Goal: Task Accomplishment & Management: Manage account settings

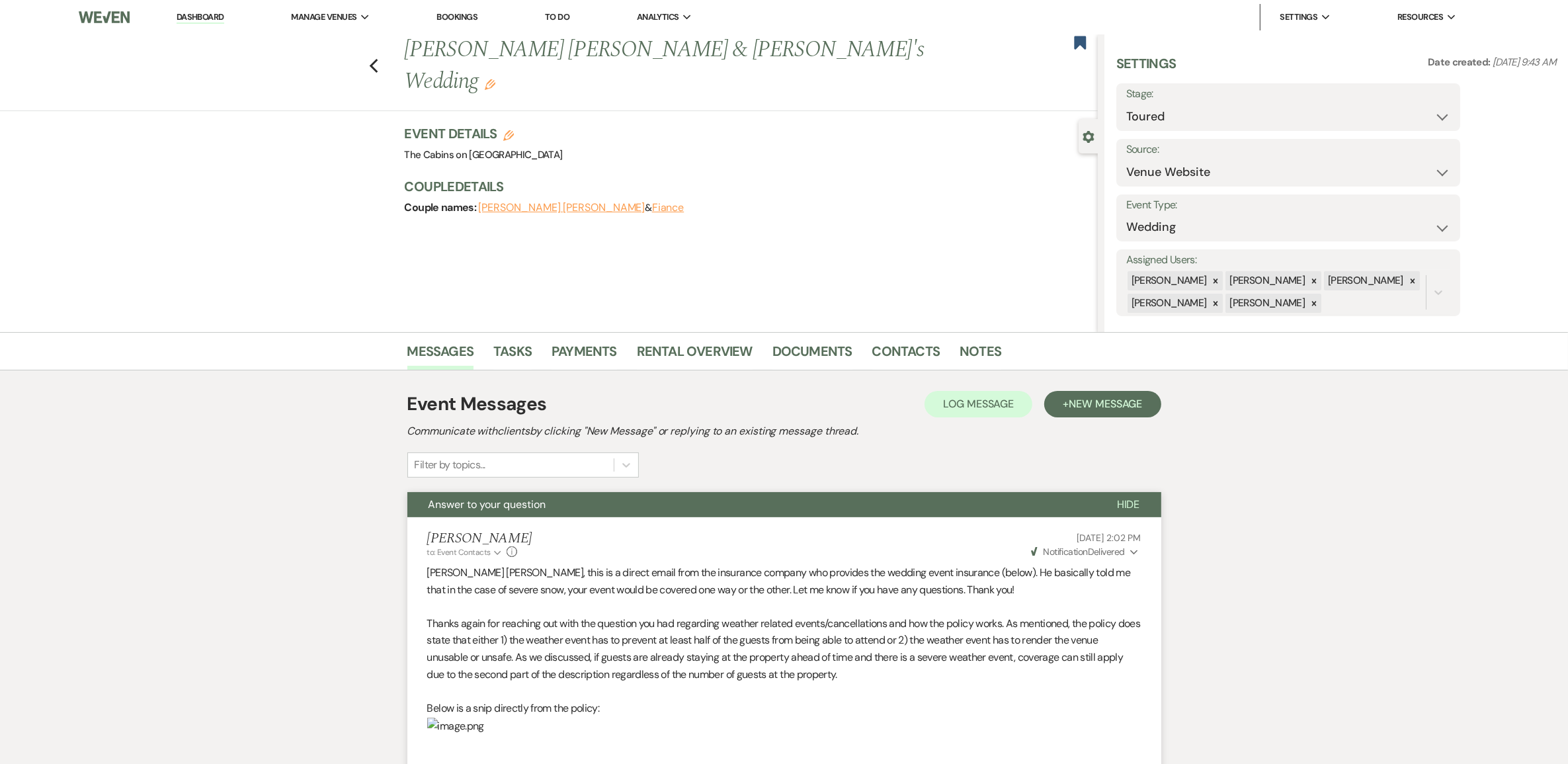
click at [217, 15] on link "Dashboard" at bounding box center [200, 17] width 47 height 12
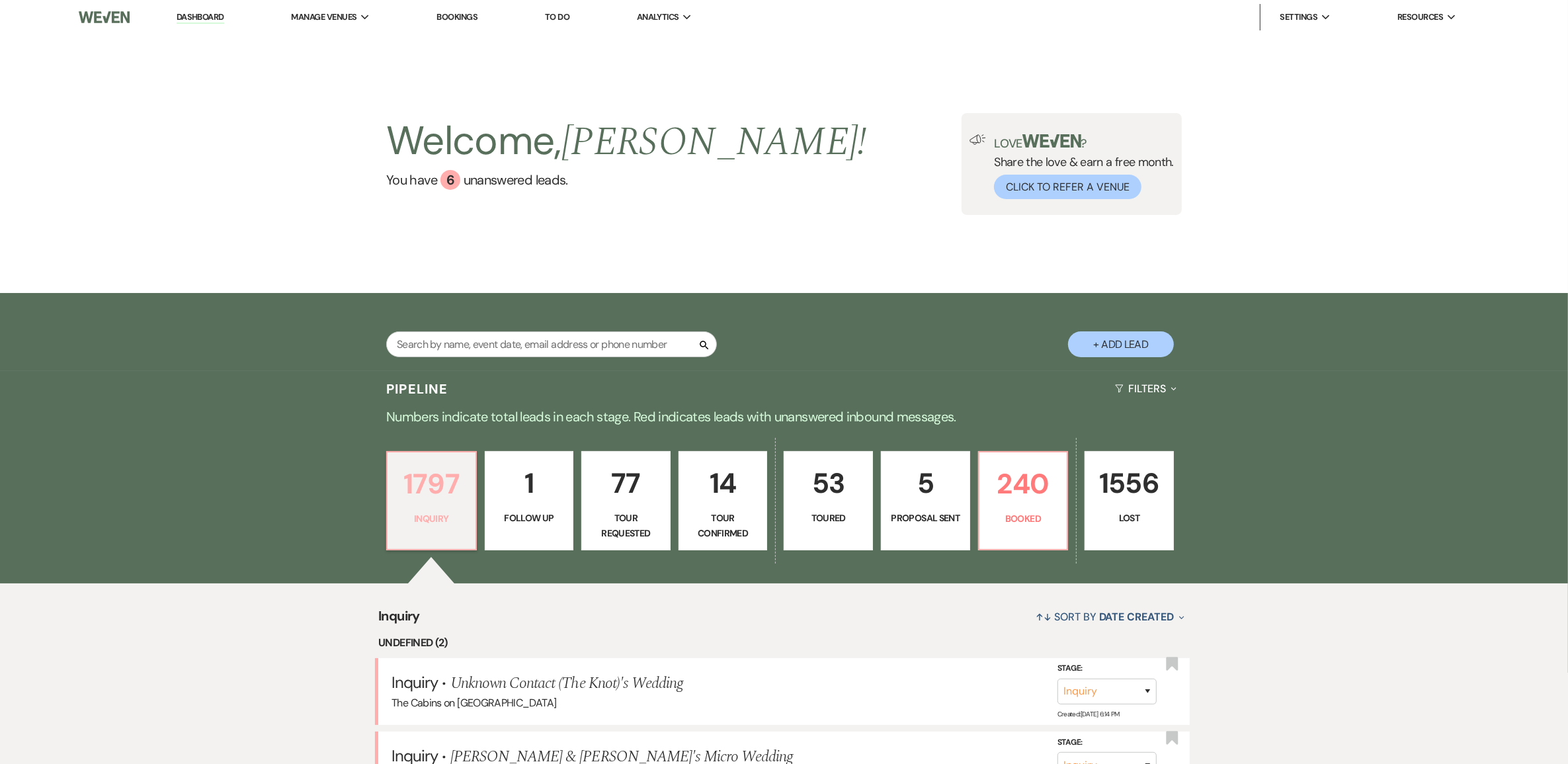
click at [434, 506] on p "1797" at bounding box center [432, 483] width 72 height 44
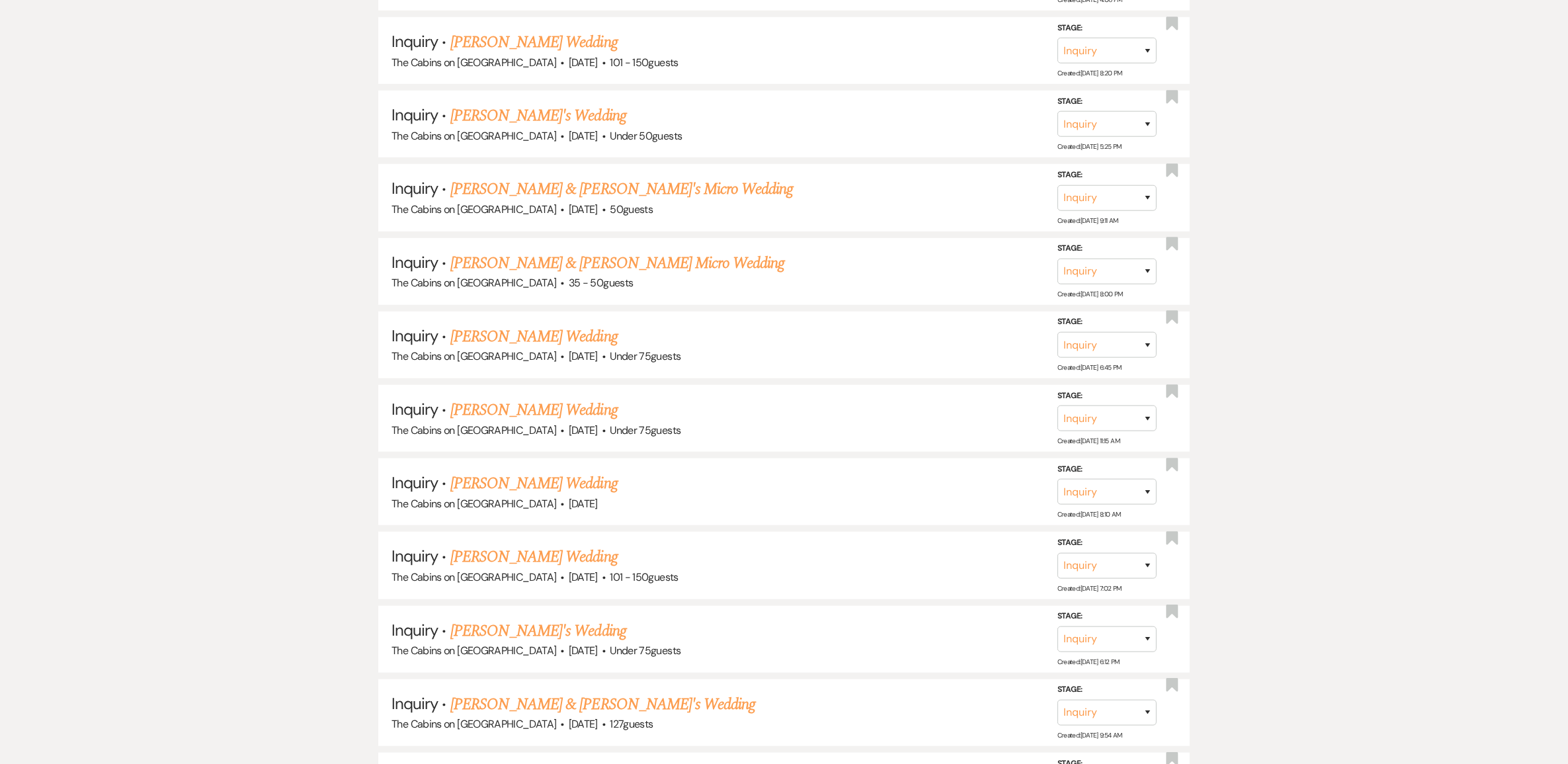
scroll to position [1240, 0]
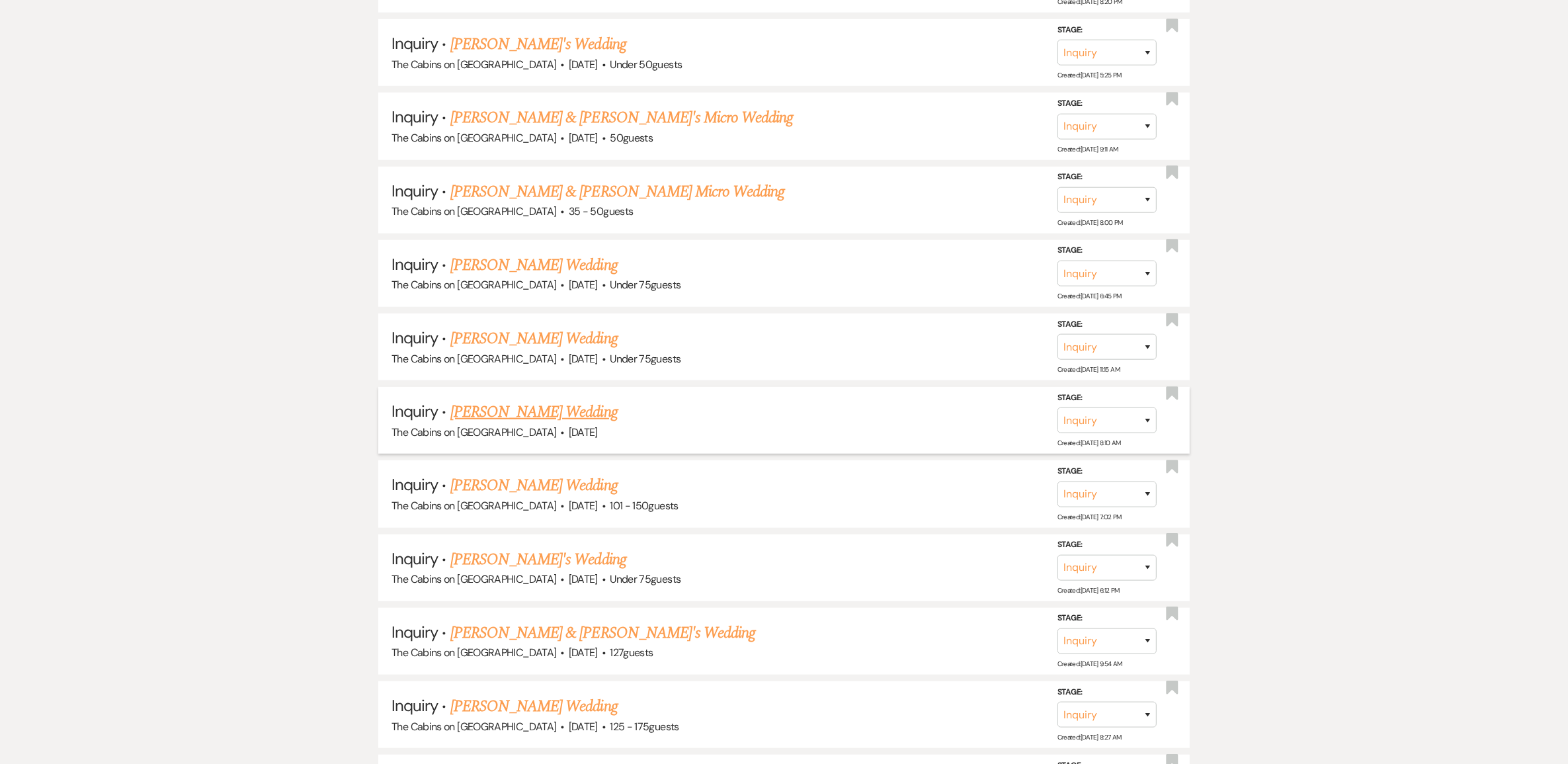
click at [493, 424] on link "[PERSON_NAME] Wedding" at bounding box center [534, 412] width 168 height 24
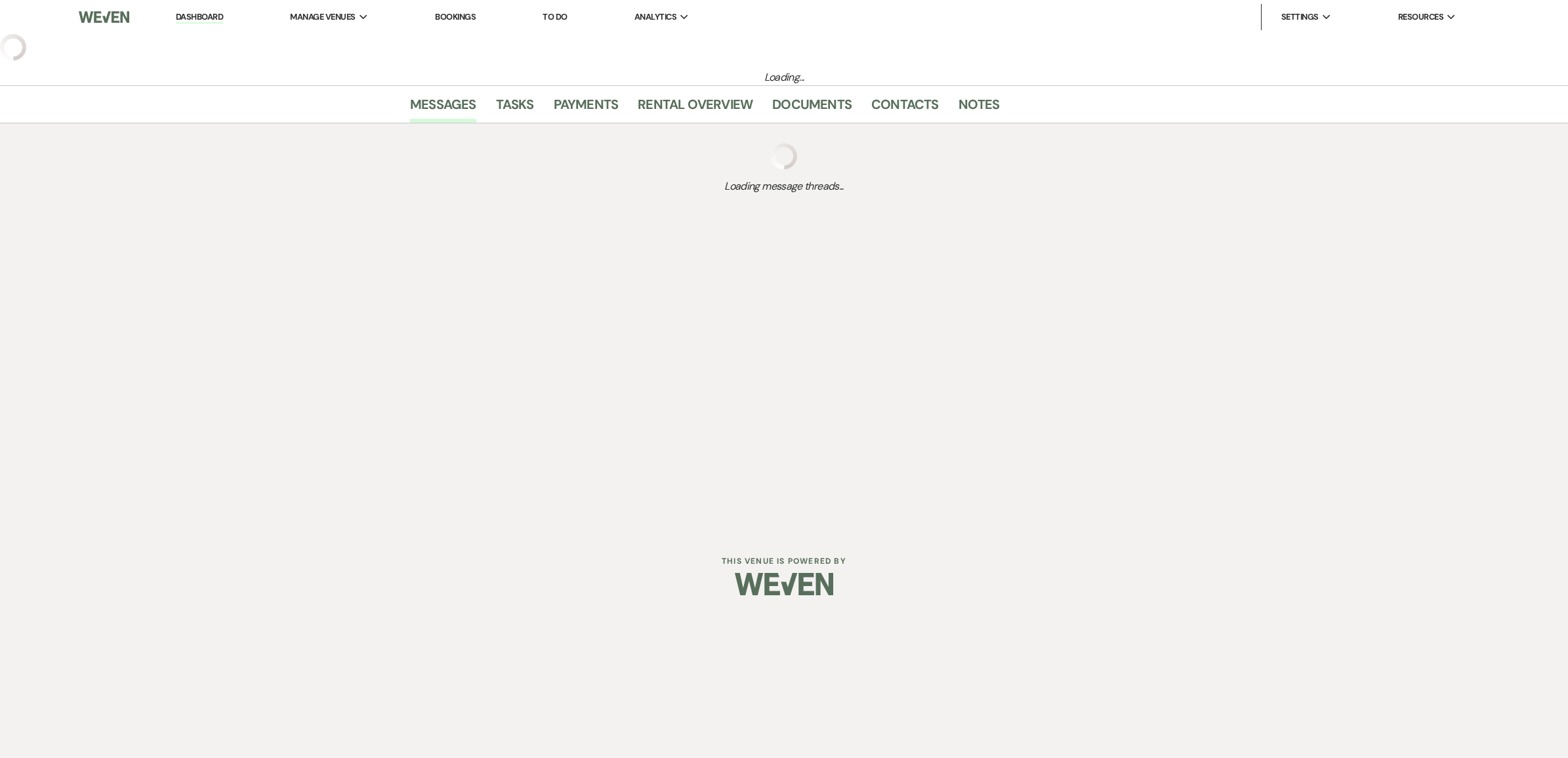
select select "2"
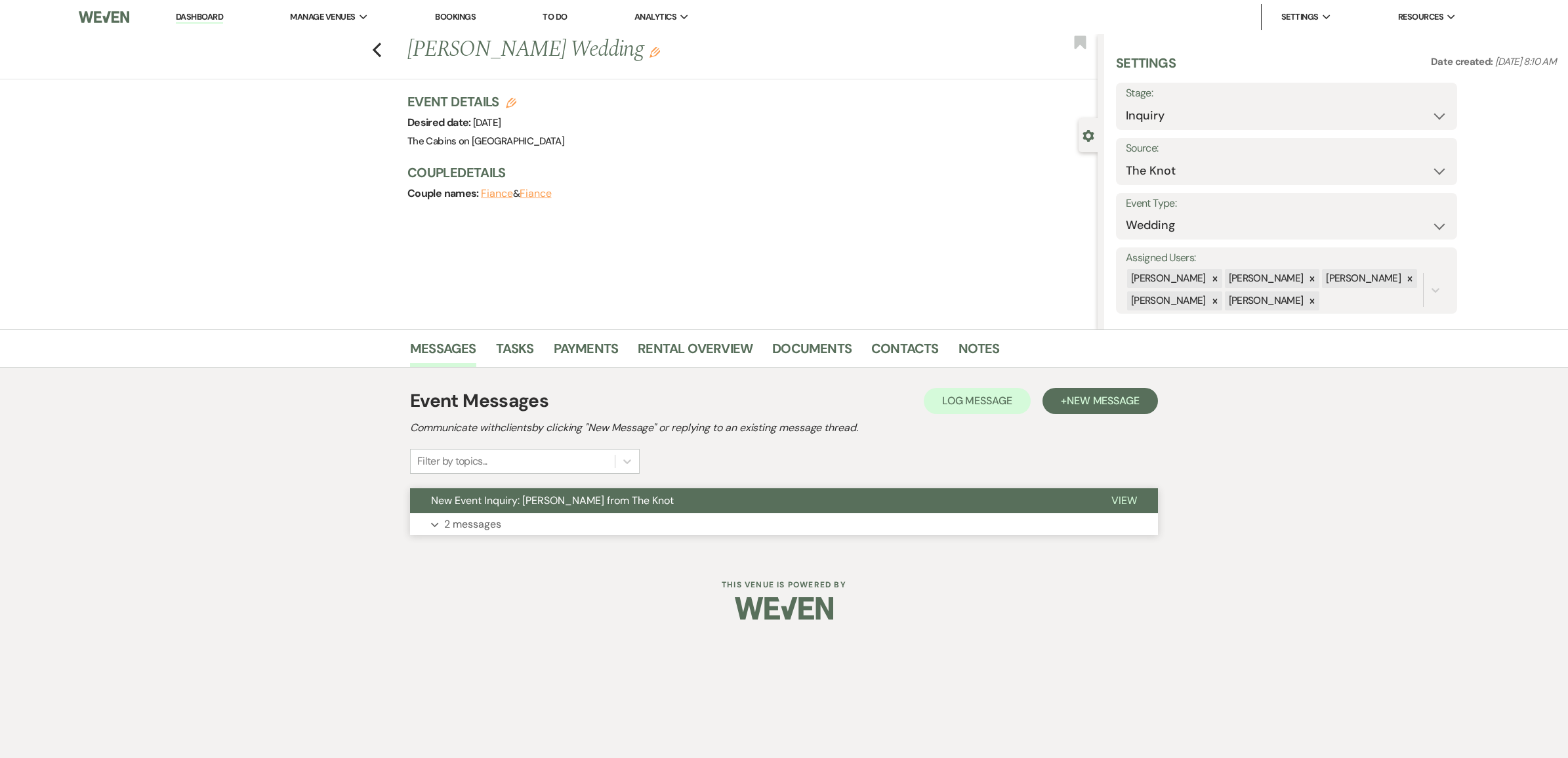
click at [489, 533] on p "2 messages" at bounding box center [472, 524] width 57 height 17
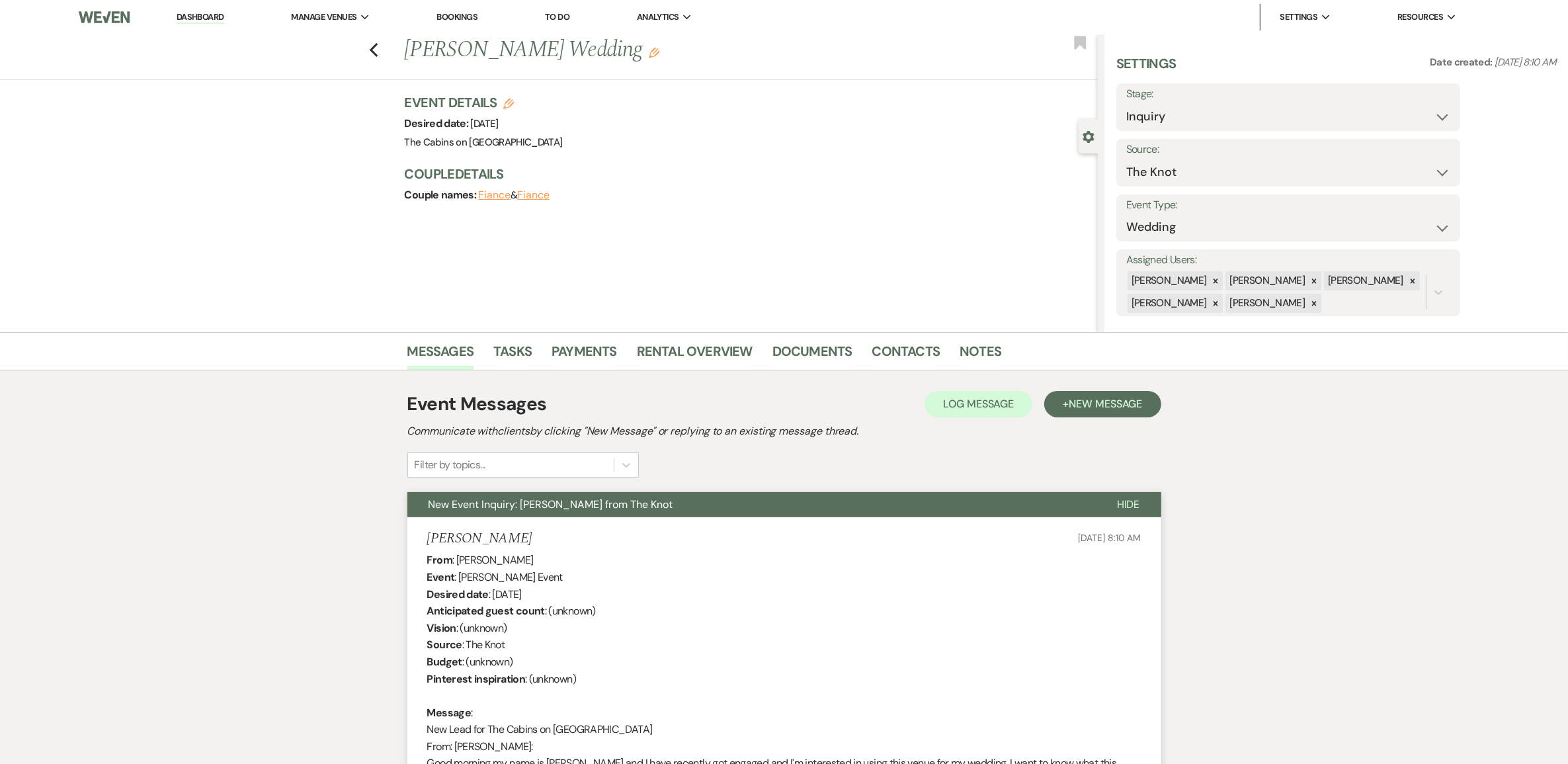
click at [225, 15] on link "Dashboard" at bounding box center [200, 17] width 47 height 12
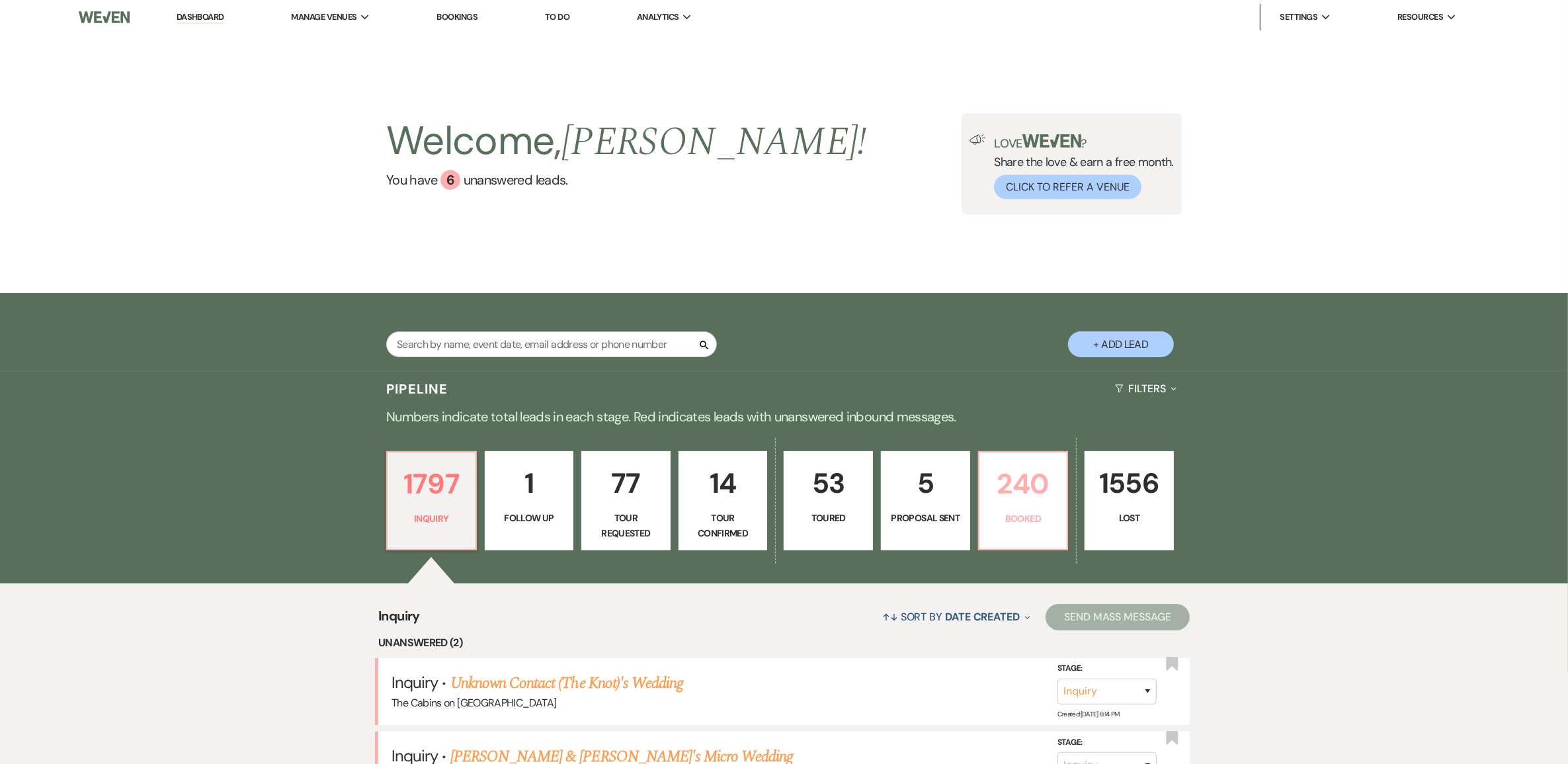
click at [1012, 506] on p "240" at bounding box center [1023, 483] width 72 height 44
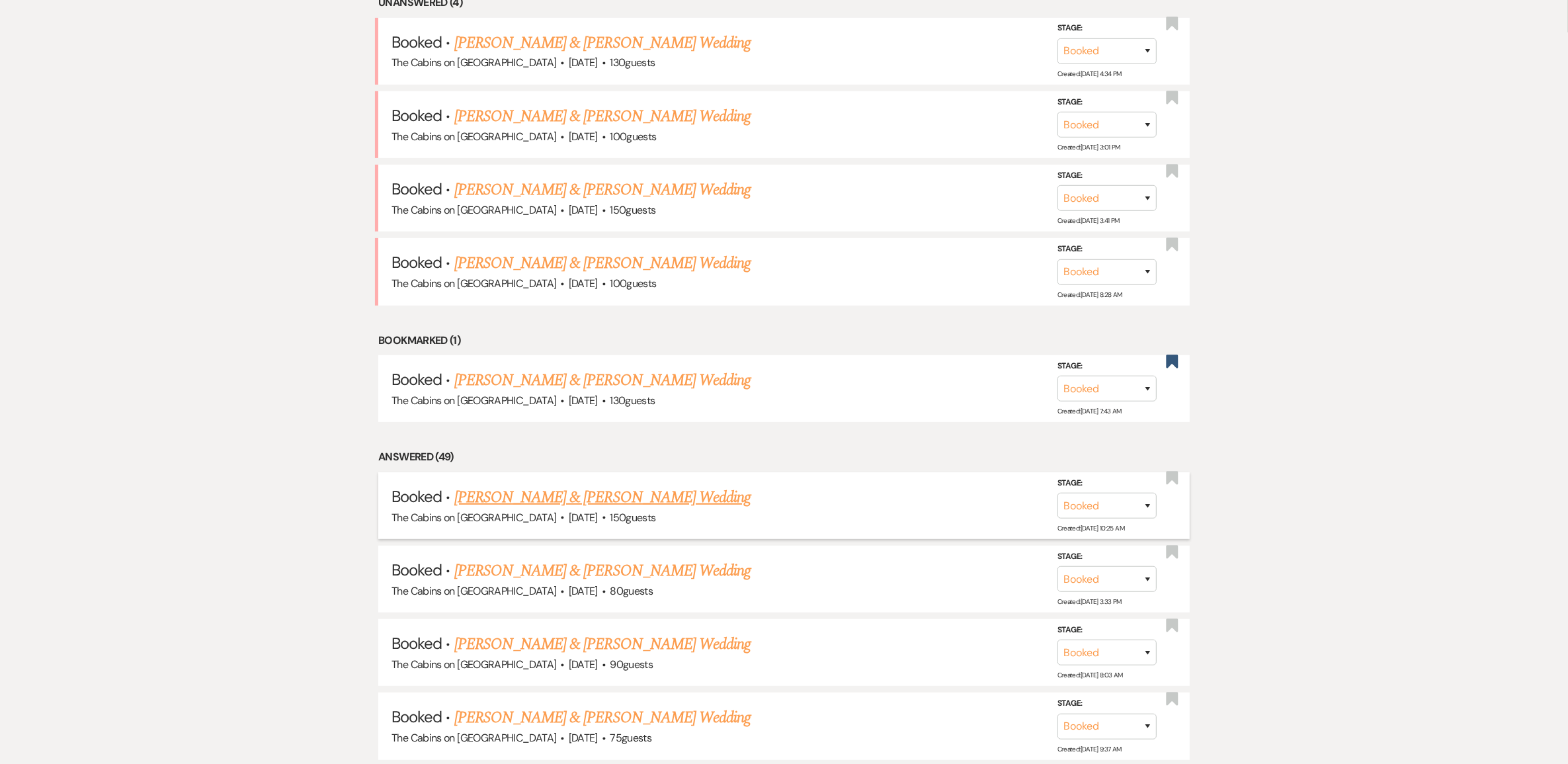
scroll to position [579, 0]
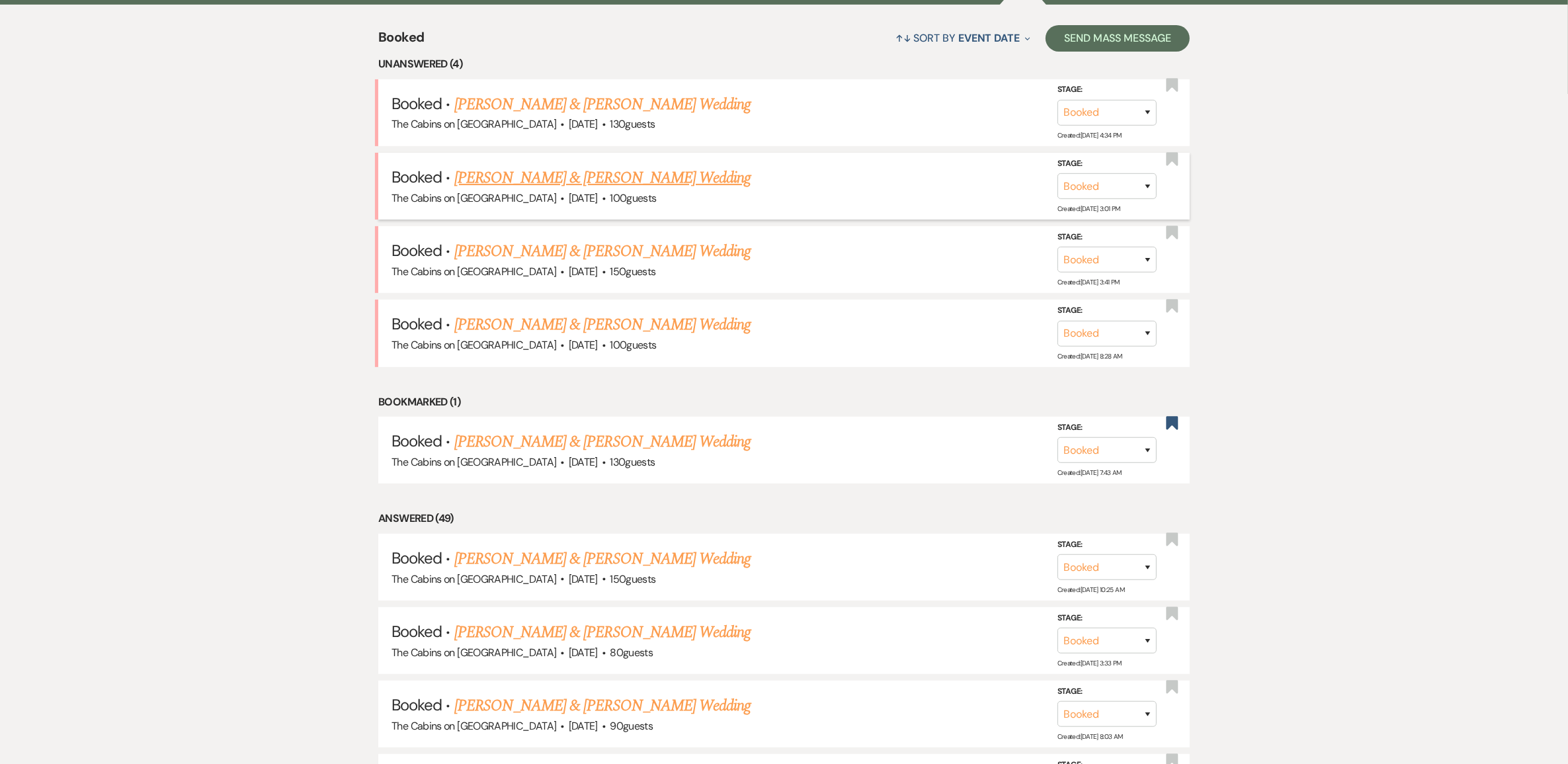
click at [579, 190] on link "[PERSON_NAME] & [PERSON_NAME] Wedding" at bounding box center [602, 178] width 296 height 24
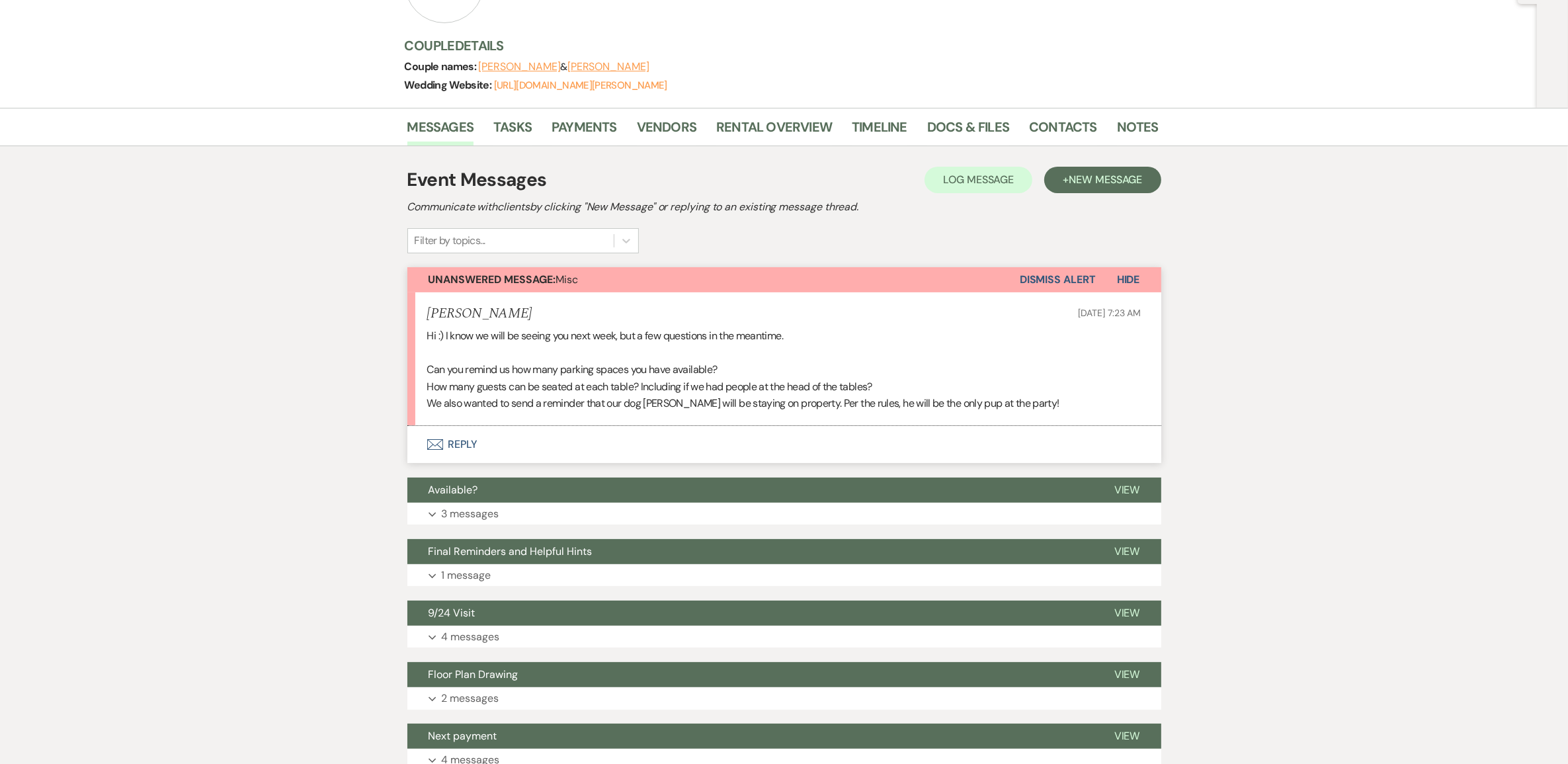
scroll to position [165, 0]
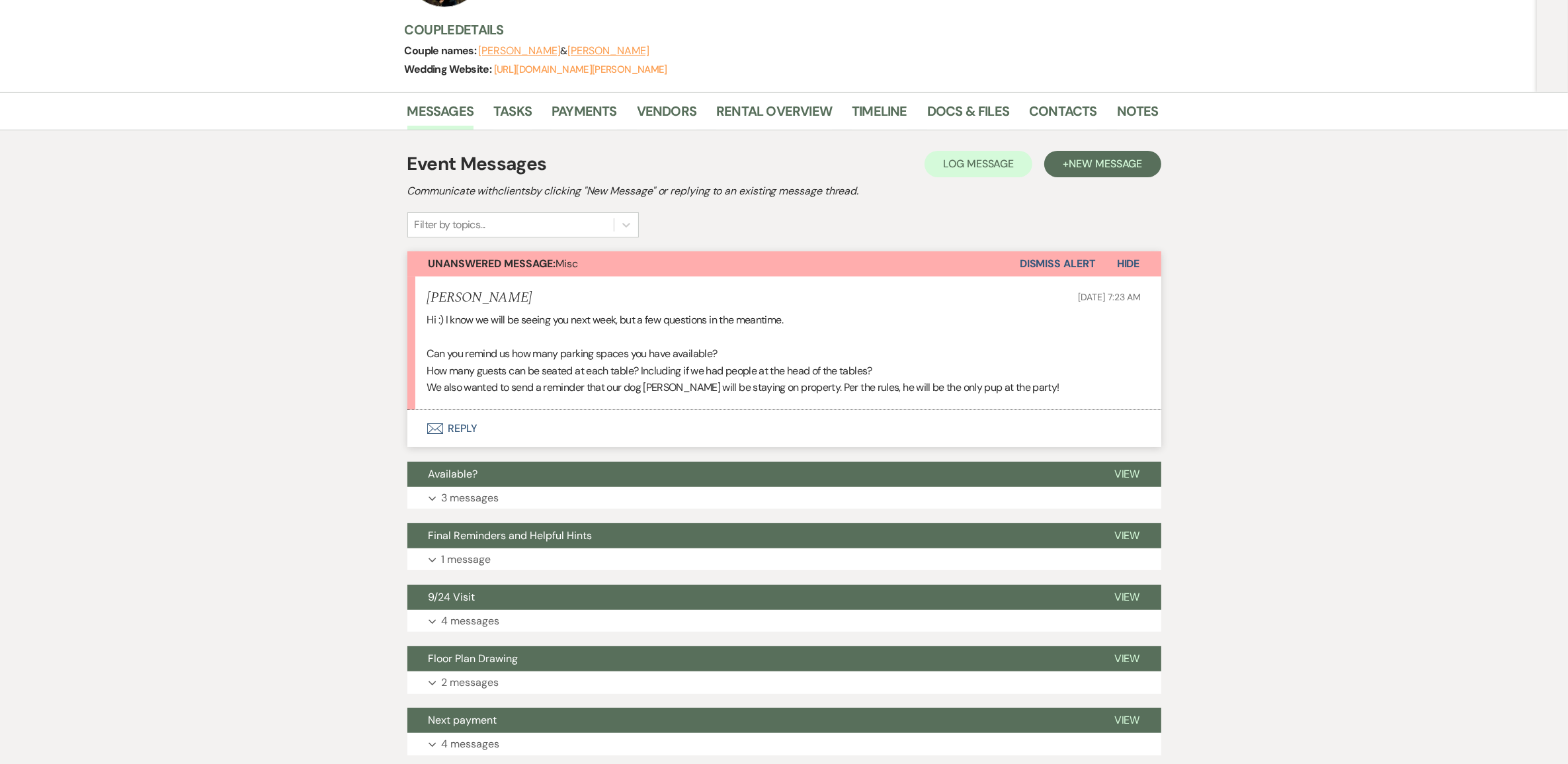
click at [473, 447] on button "Envelope Reply" at bounding box center [784, 429] width 754 height 37
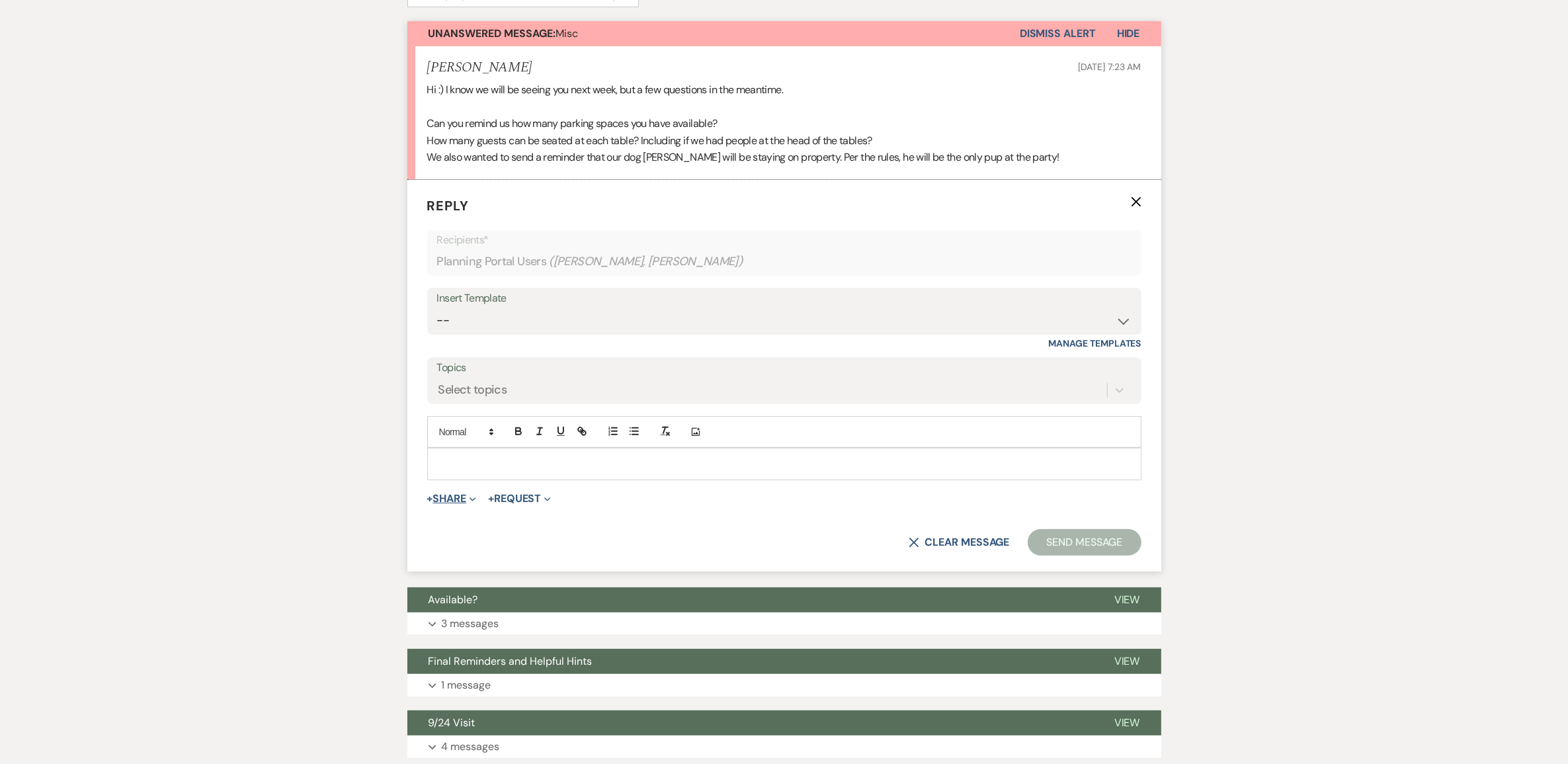
scroll to position [402, 0]
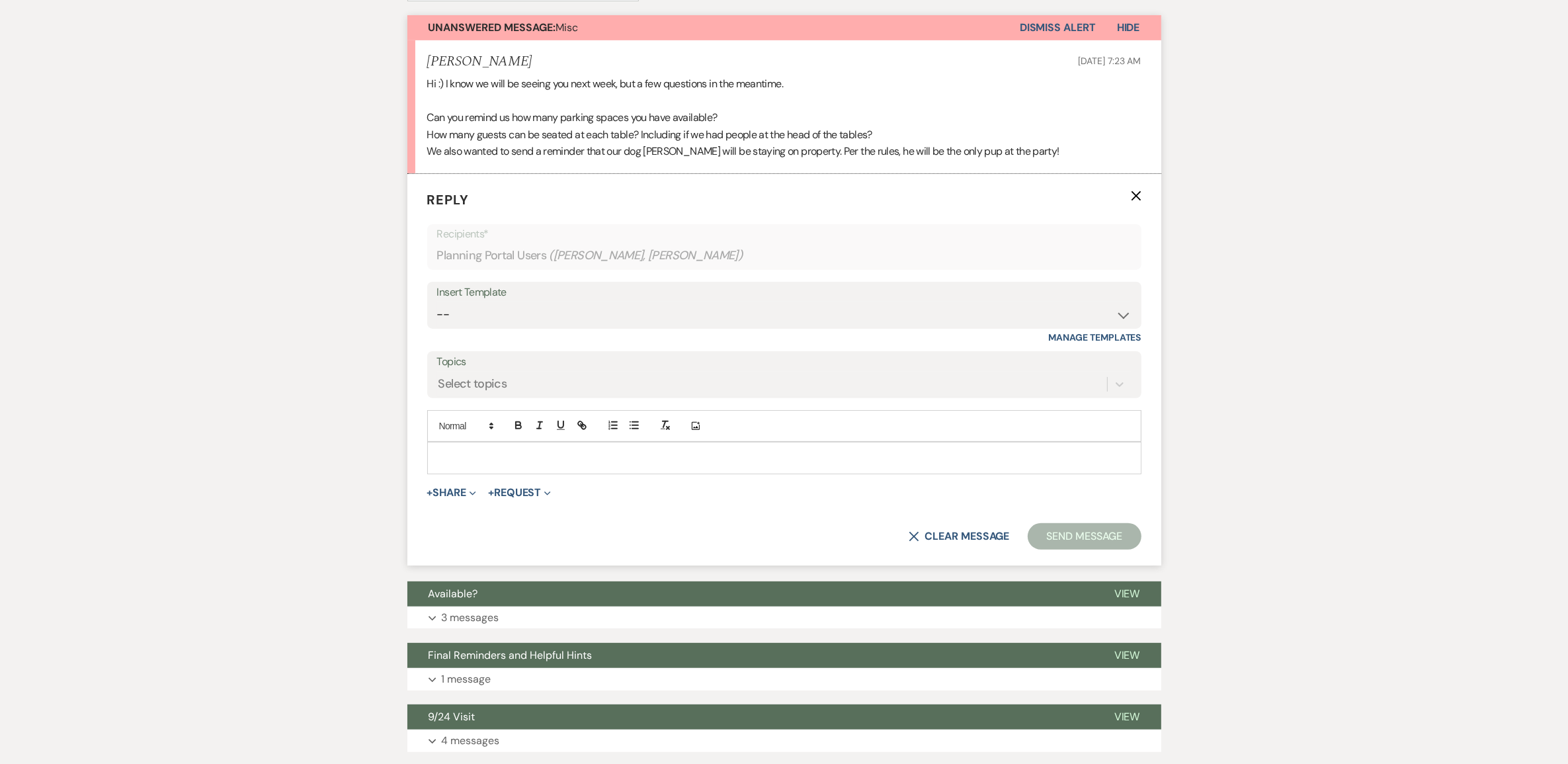
click at [496, 465] on p at bounding box center [784, 458] width 693 height 15
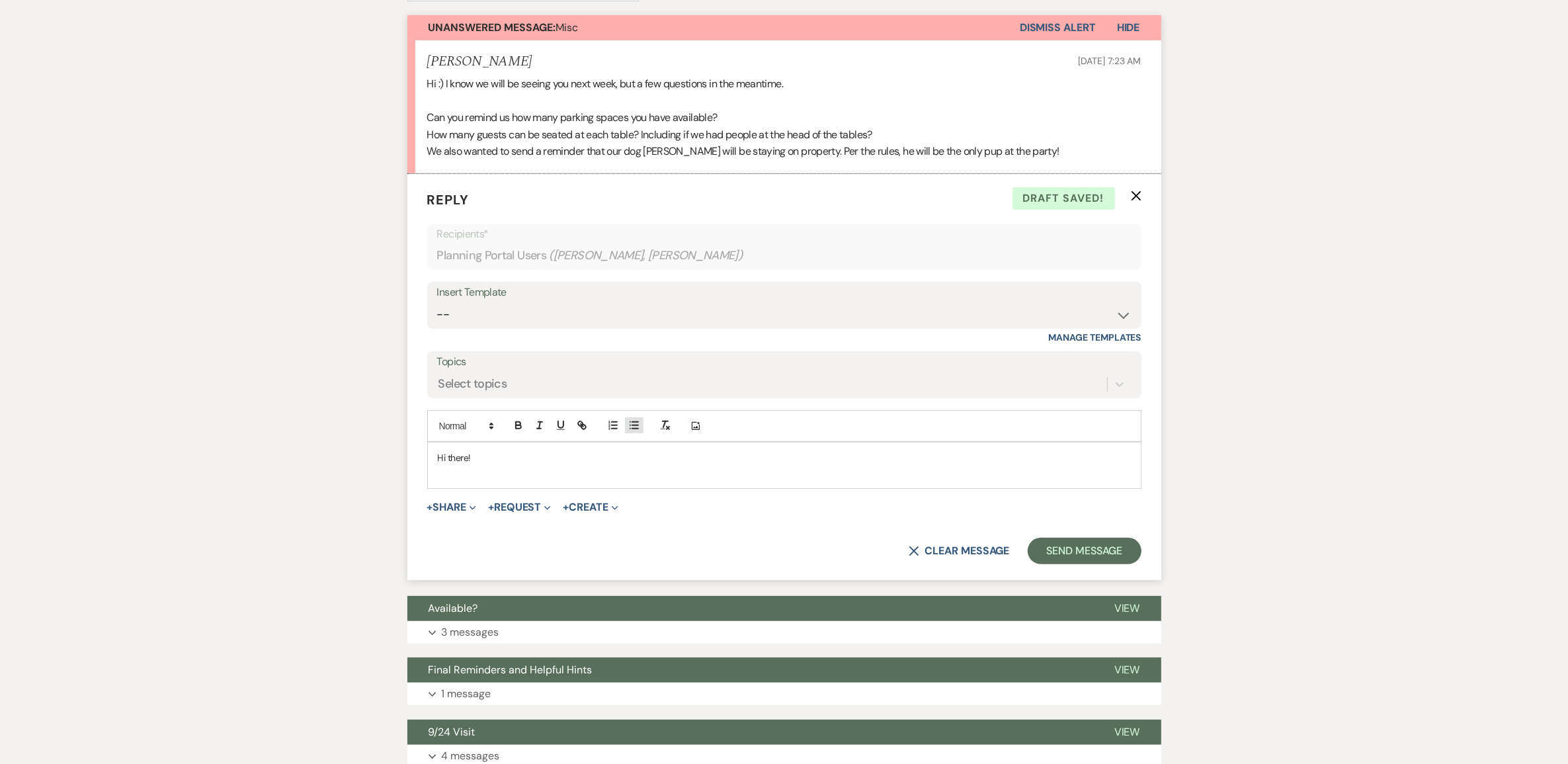
click at [639, 432] on icon "button" at bounding box center [634, 425] width 12 height 12
click at [623, 480] on li "There are about 50 total parking spots" at bounding box center [791, 473] width 680 height 15
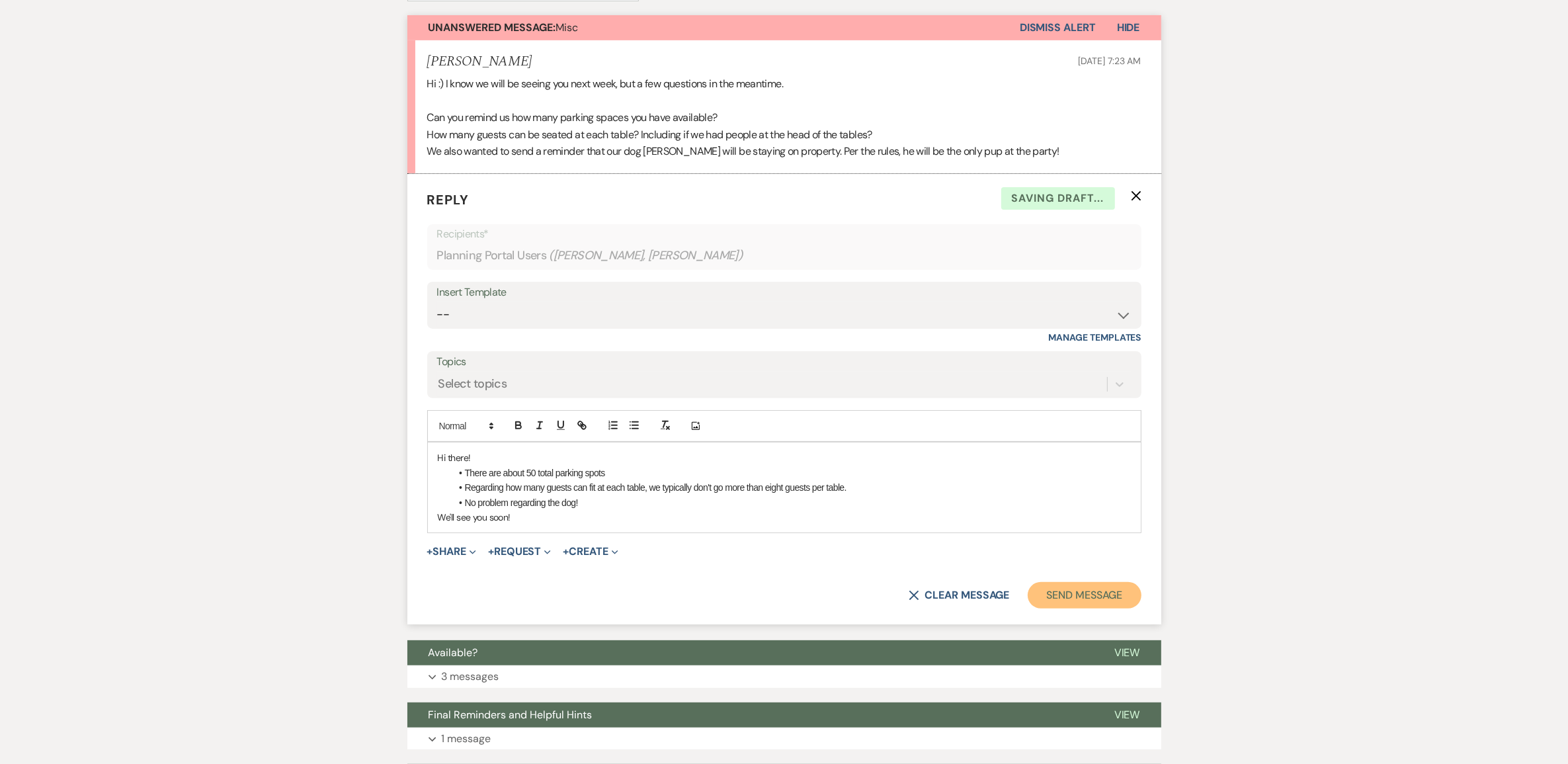
click at [1034, 609] on button "Send Message" at bounding box center [1084, 595] width 113 height 26
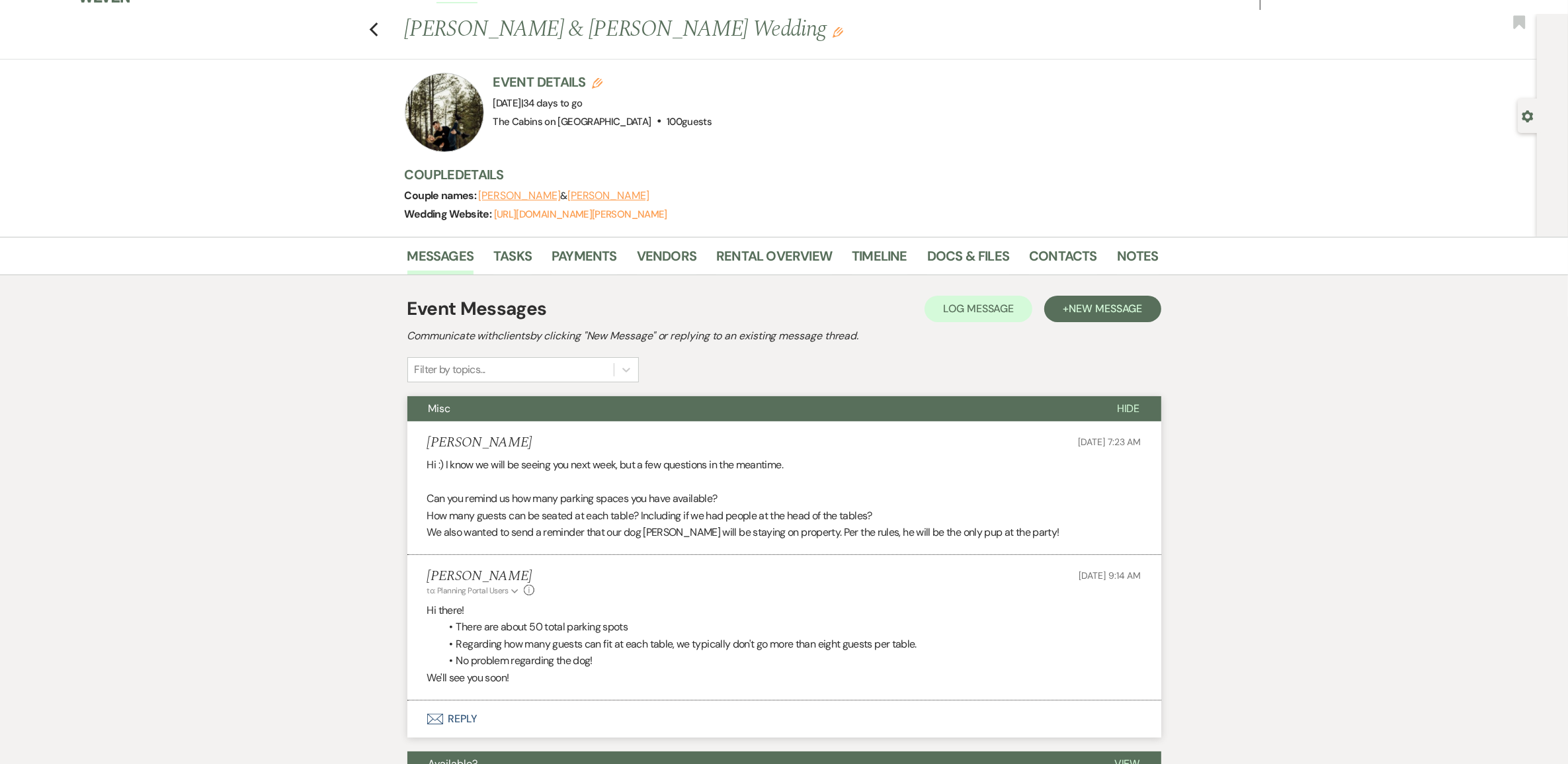
scroll to position [0, 0]
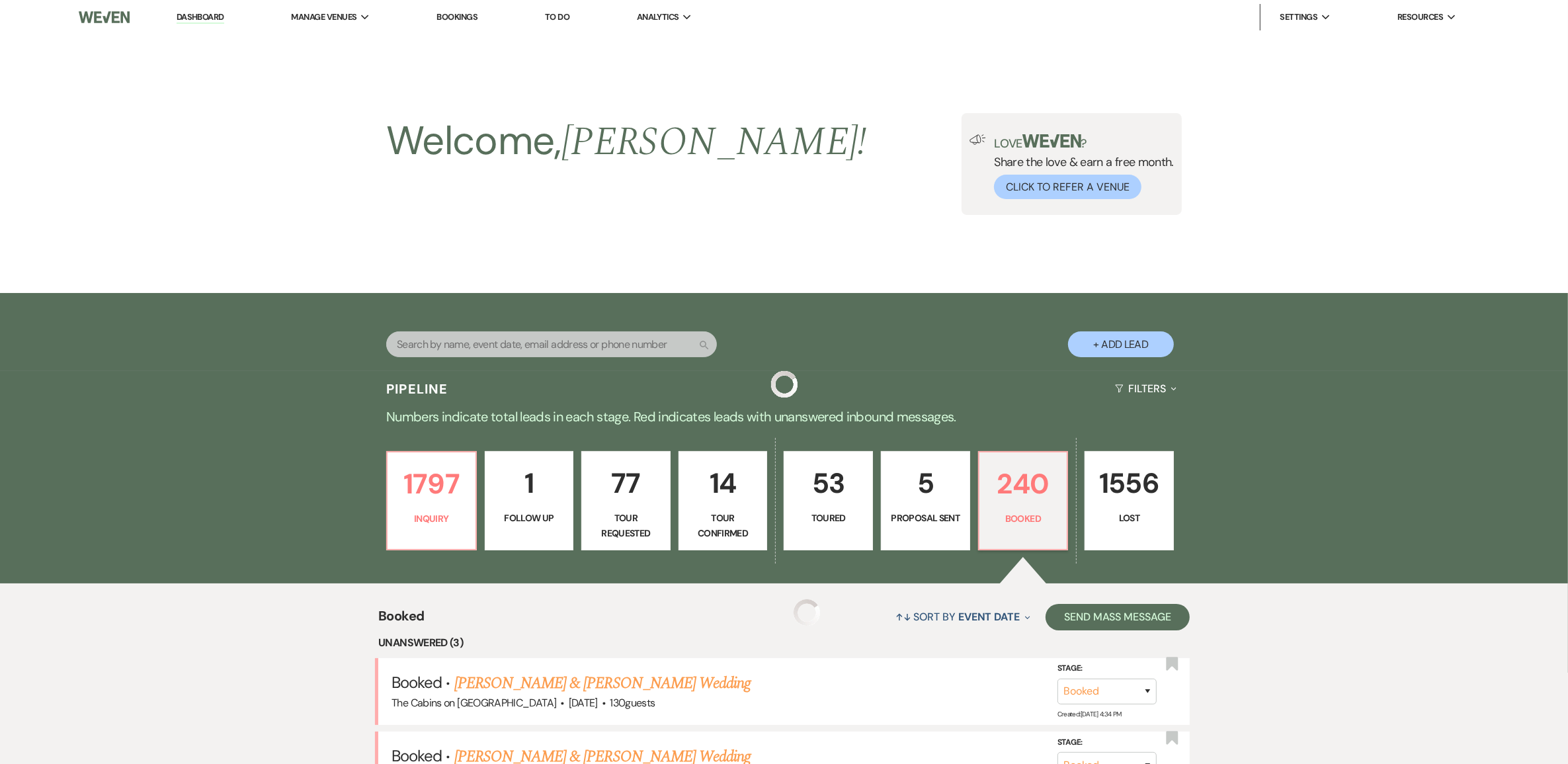
scroll to position [579, 0]
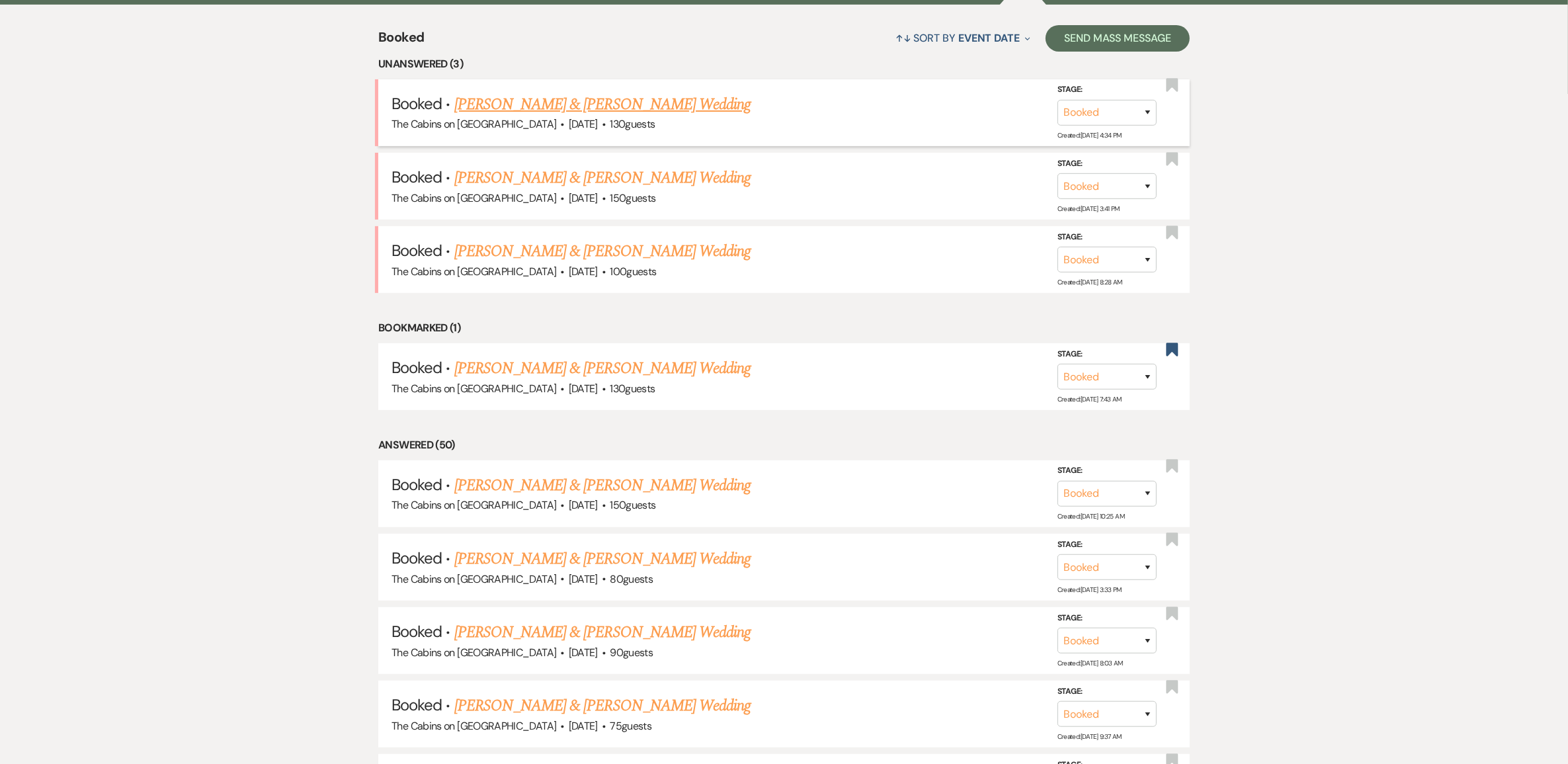
click at [534, 117] on link "[PERSON_NAME] & [PERSON_NAME] Wedding" at bounding box center [602, 104] width 296 height 24
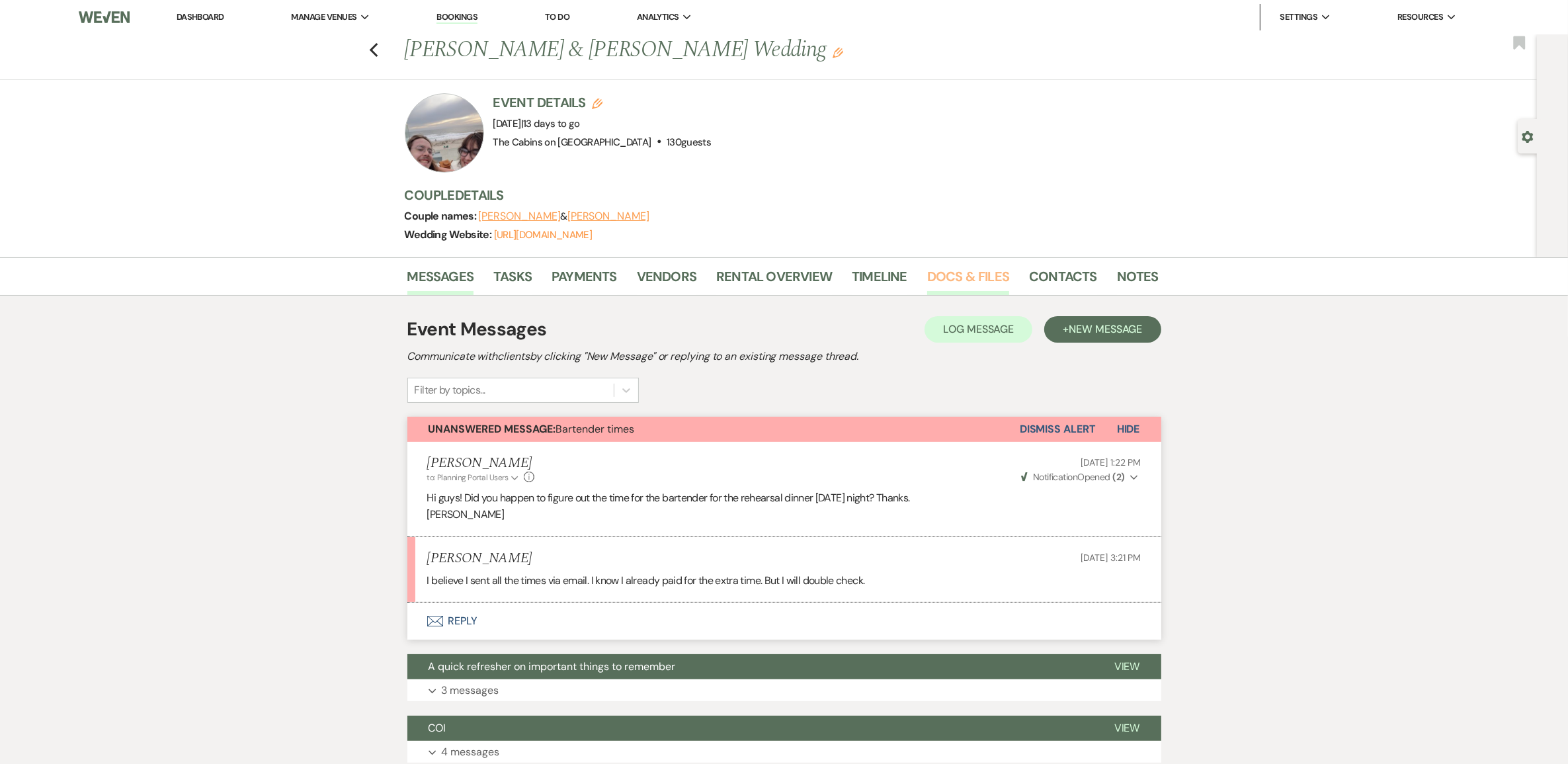
click at [972, 295] on link "Docs & Files" at bounding box center [968, 281] width 82 height 29
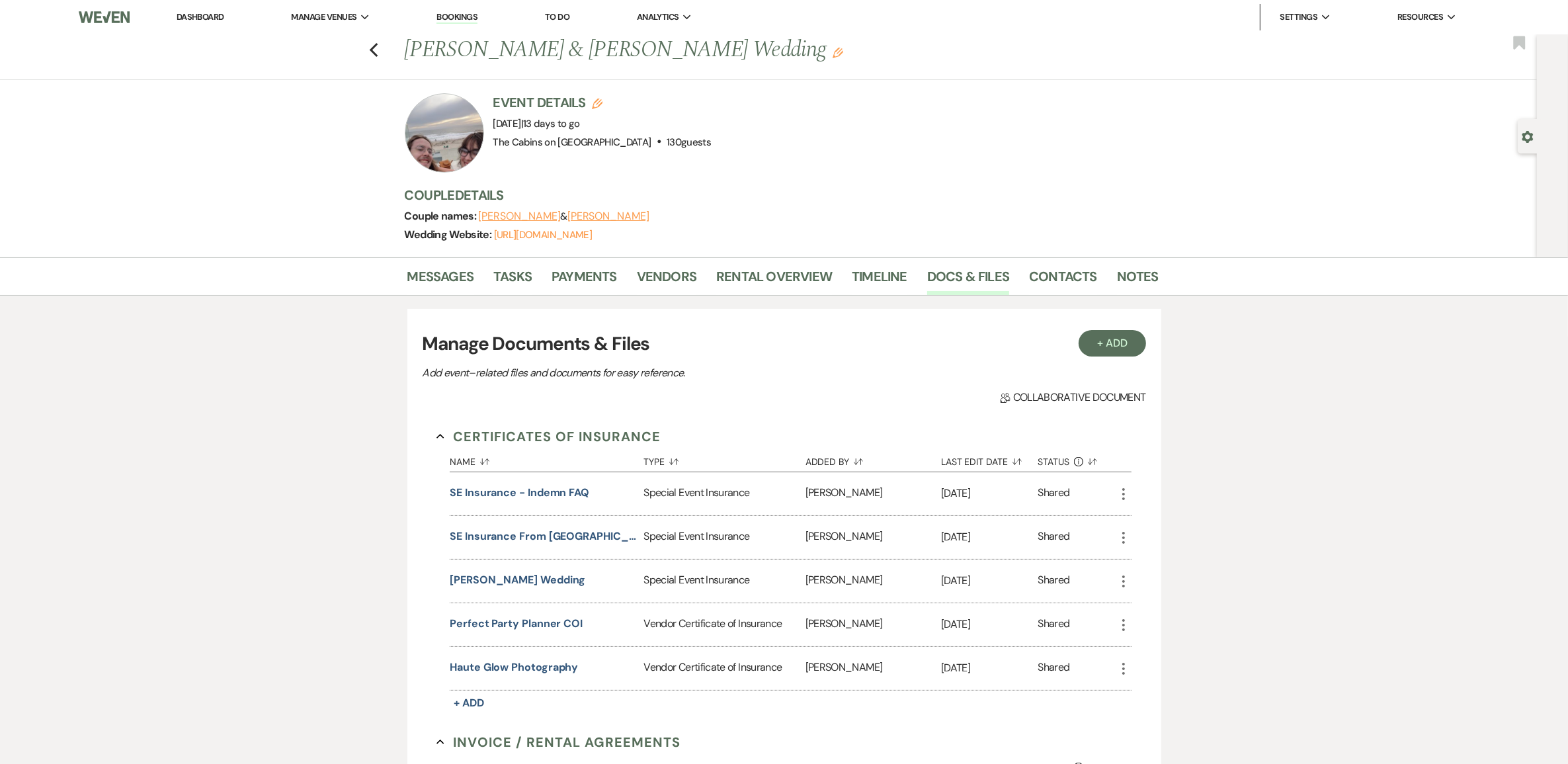
click at [219, 22] on link "Dashboard" at bounding box center [200, 16] width 47 height 11
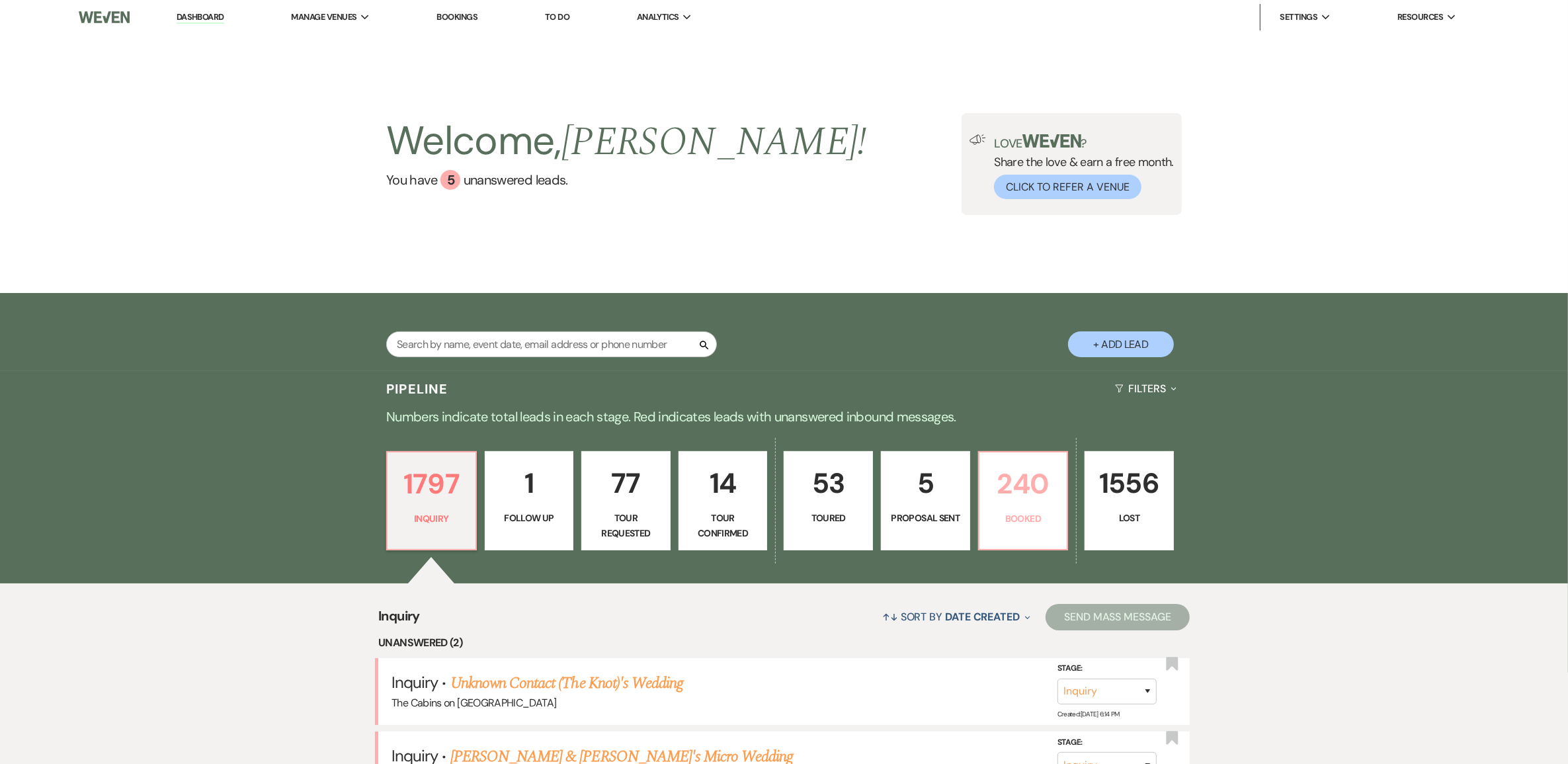
click at [1038, 506] on p "240" at bounding box center [1023, 483] width 72 height 44
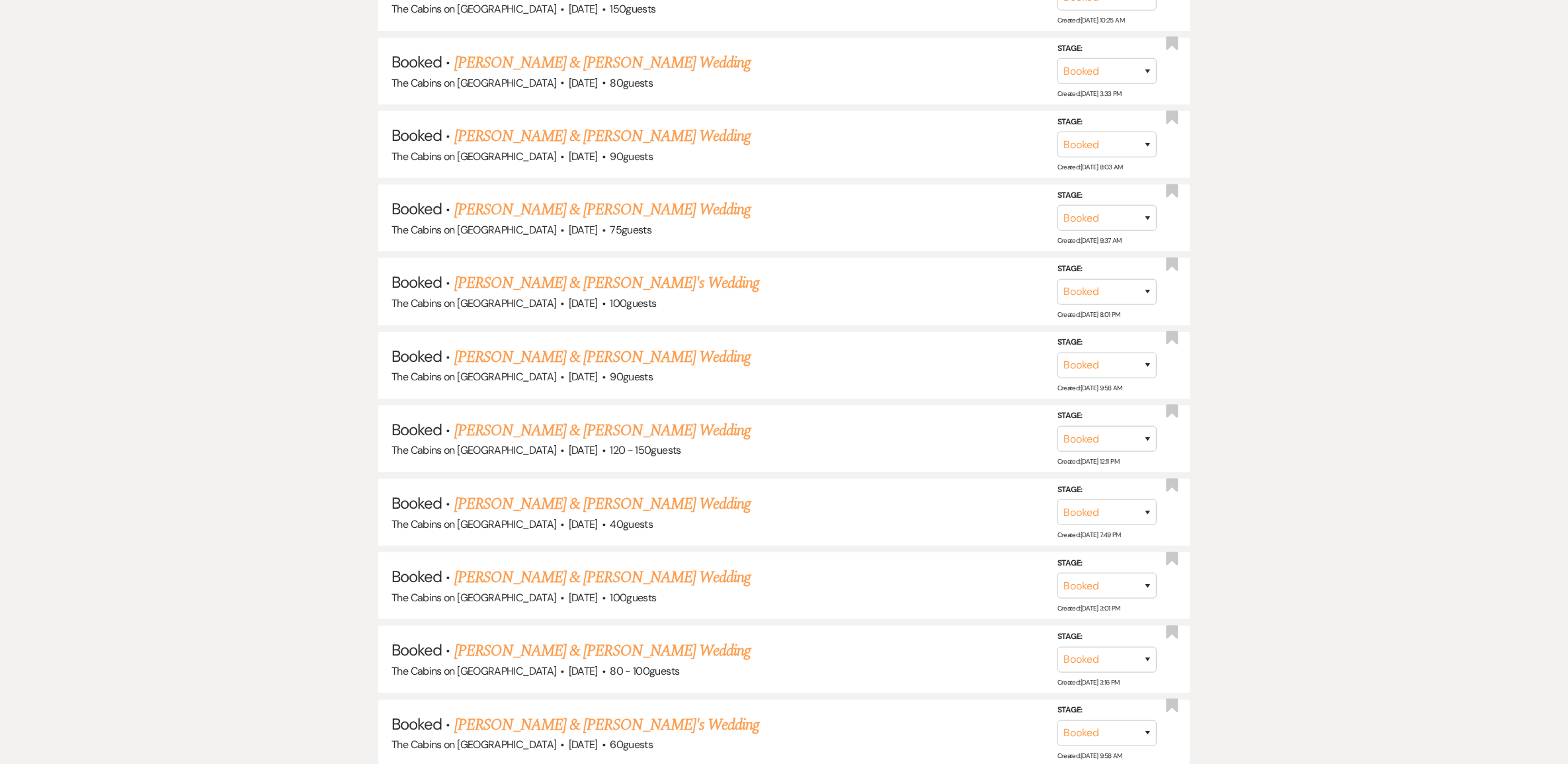
scroll to position [1158, 0]
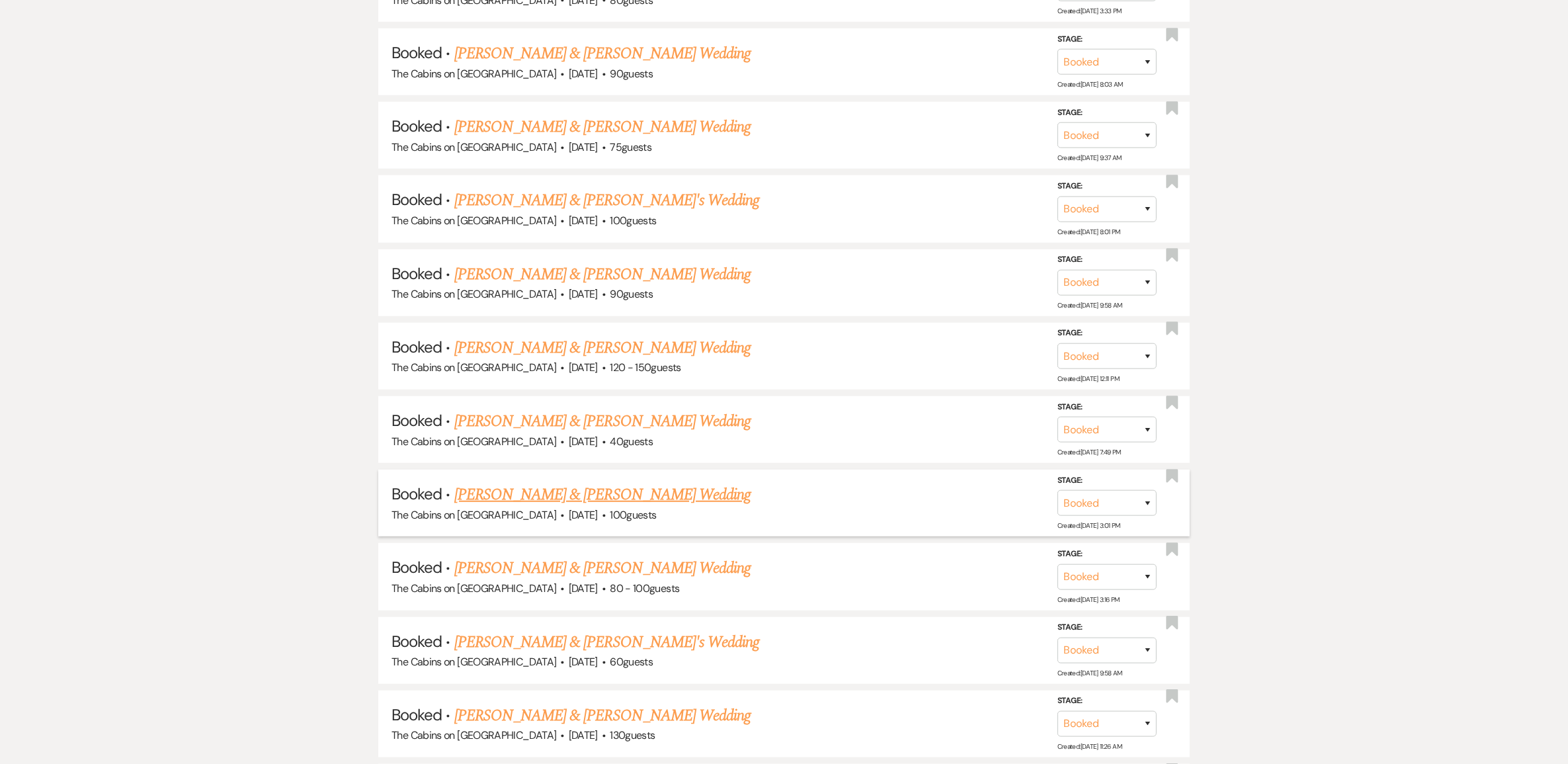
click at [575, 507] on link "[PERSON_NAME] & [PERSON_NAME] Wedding" at bounding box center [602, 494] width 296 height 24
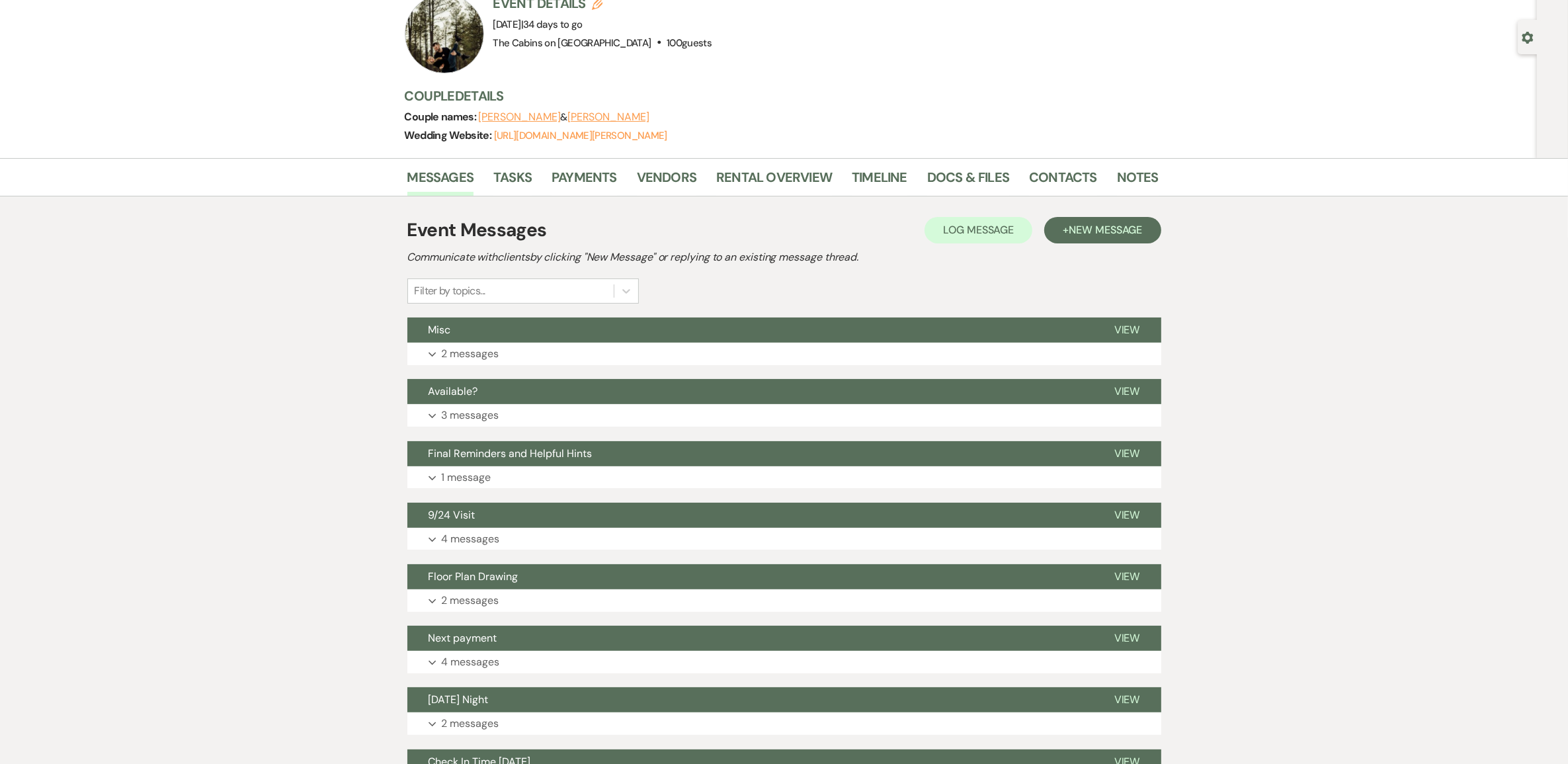
scroll to position [82, 0]
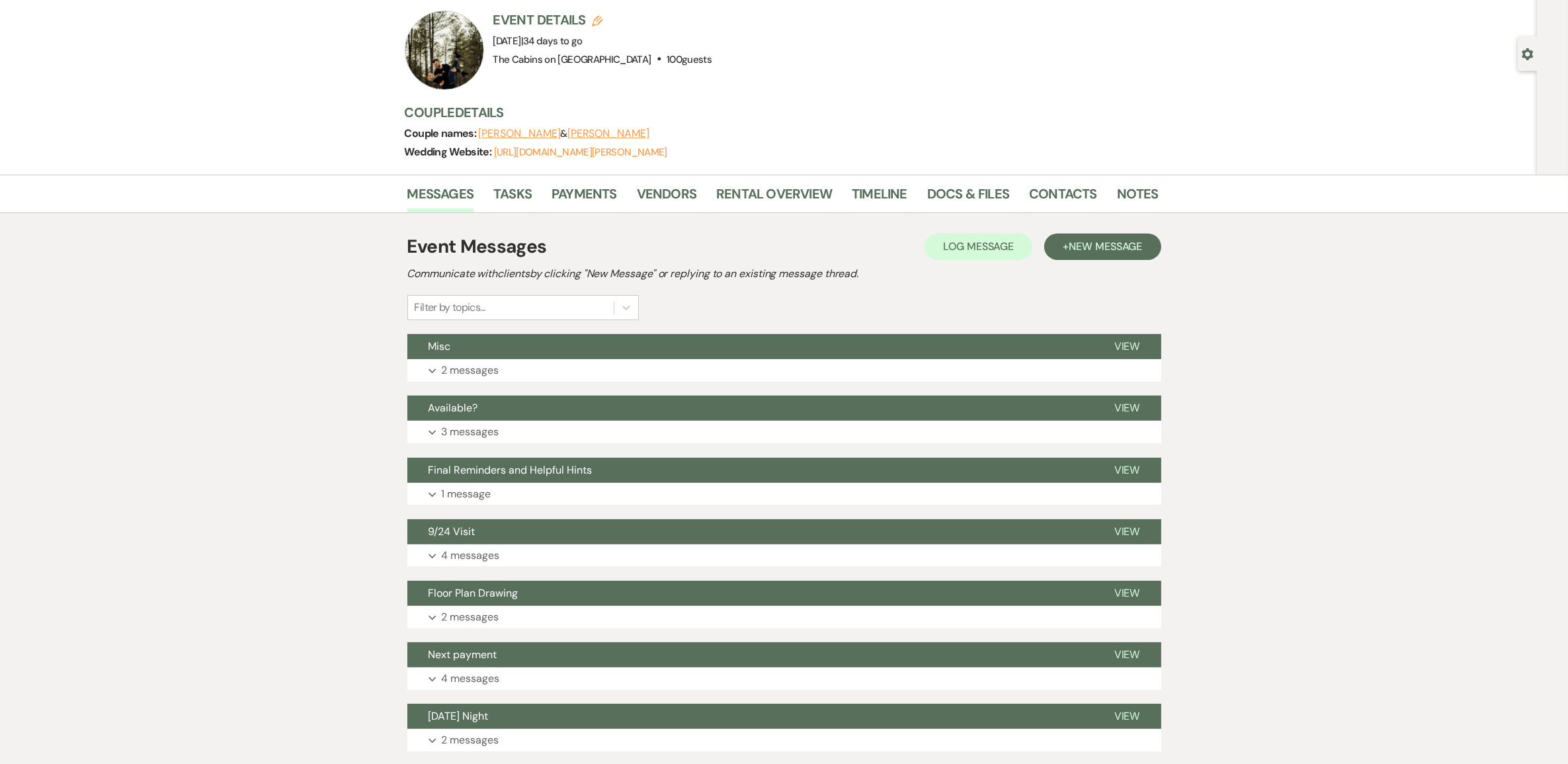
click at [459, 64] on div at bounding box center [444, 50] width 79 height 79
click at [689, 210] on link "Vendors" at bounding box center [667, 198] width 60 height 29
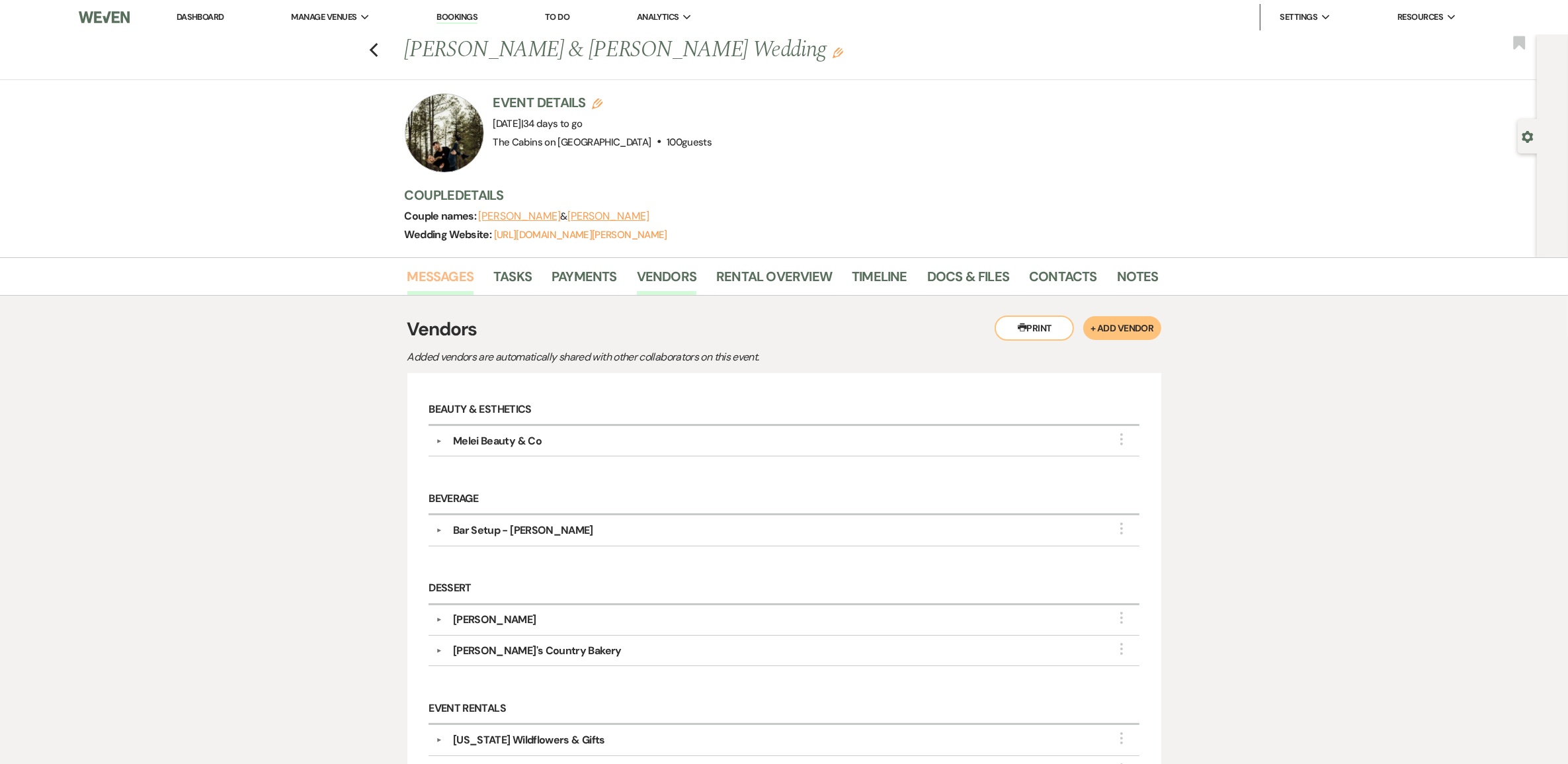
click at [437, 289] on link "Messages" at bounding box center [441, 281] width 67 height 29
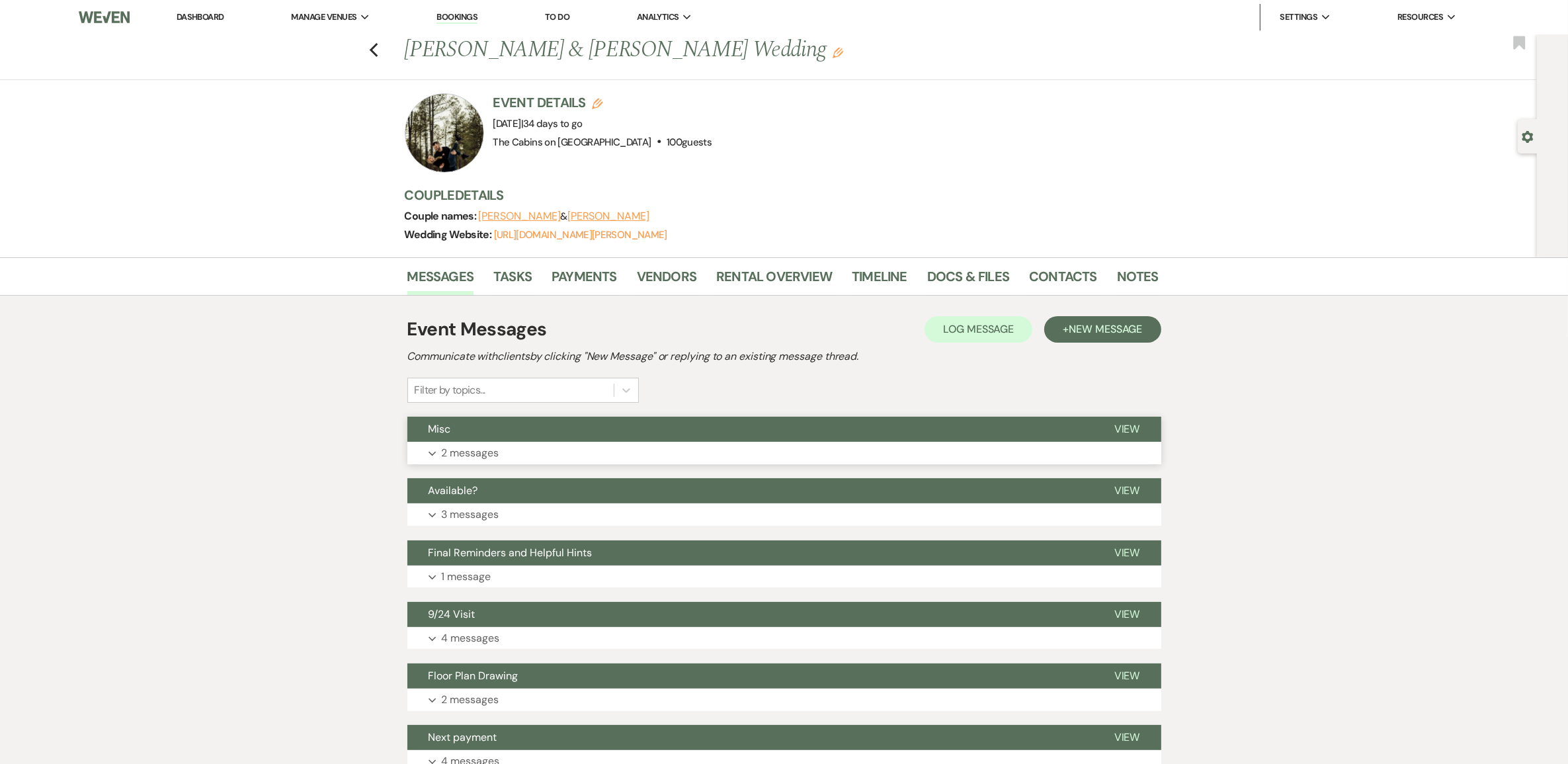
click at [499, 461] on p "2 messages" at bounding box center [470, 453] width 58 height 17
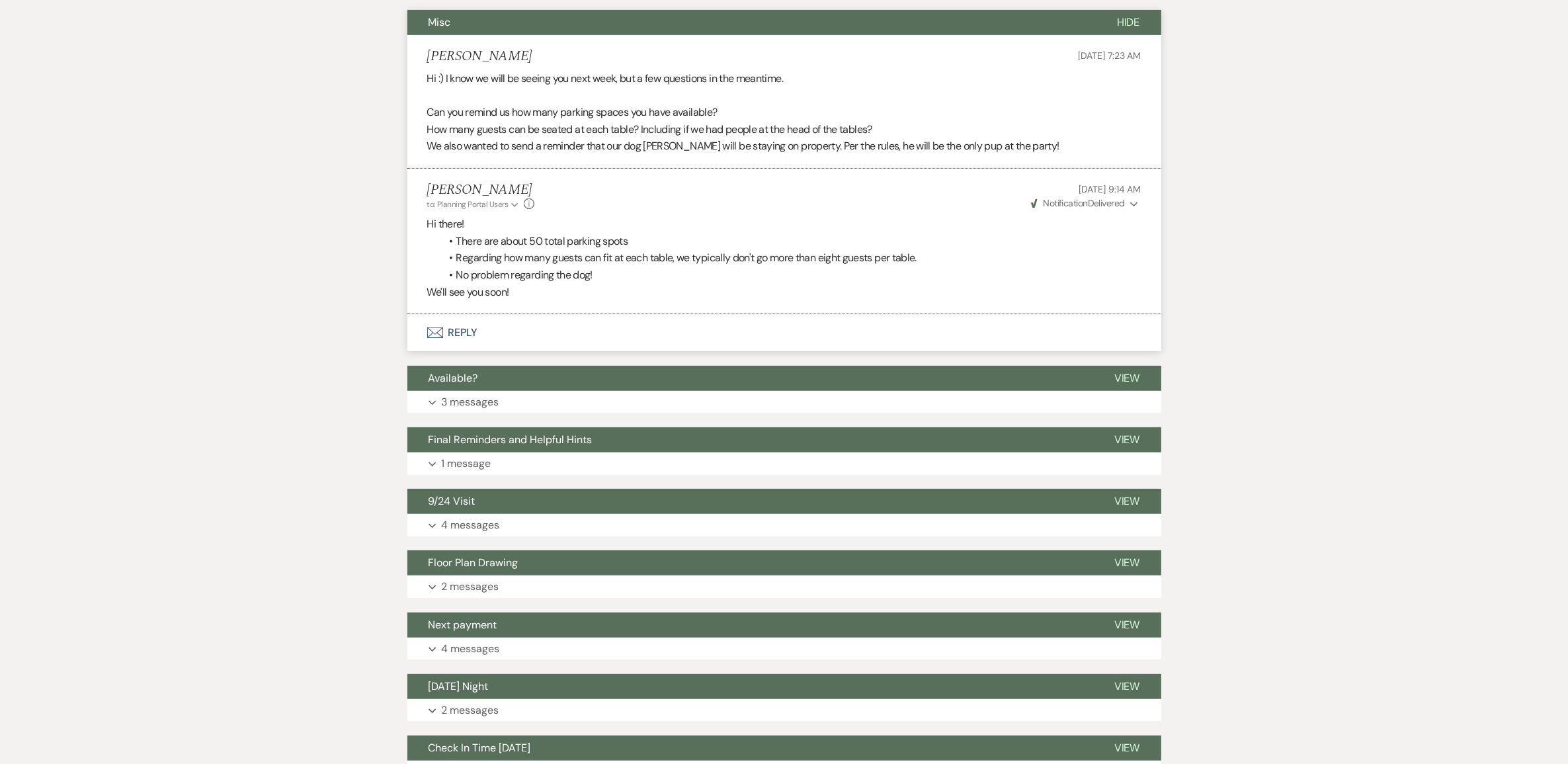
scroll to position [413, 0]
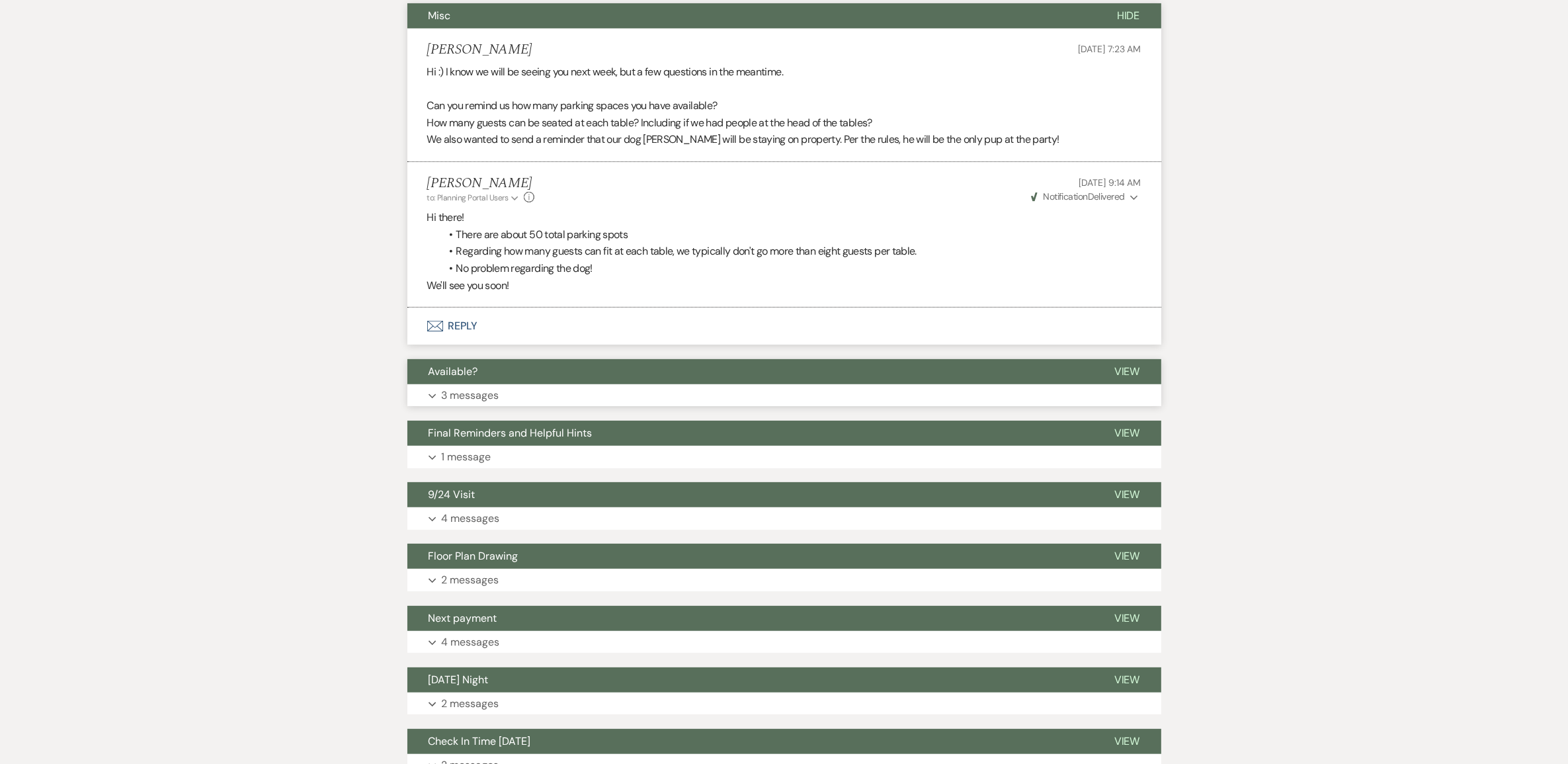
click at [484, 404] on p "3 messages" at bounding box center [470, 396] width 58 height 17
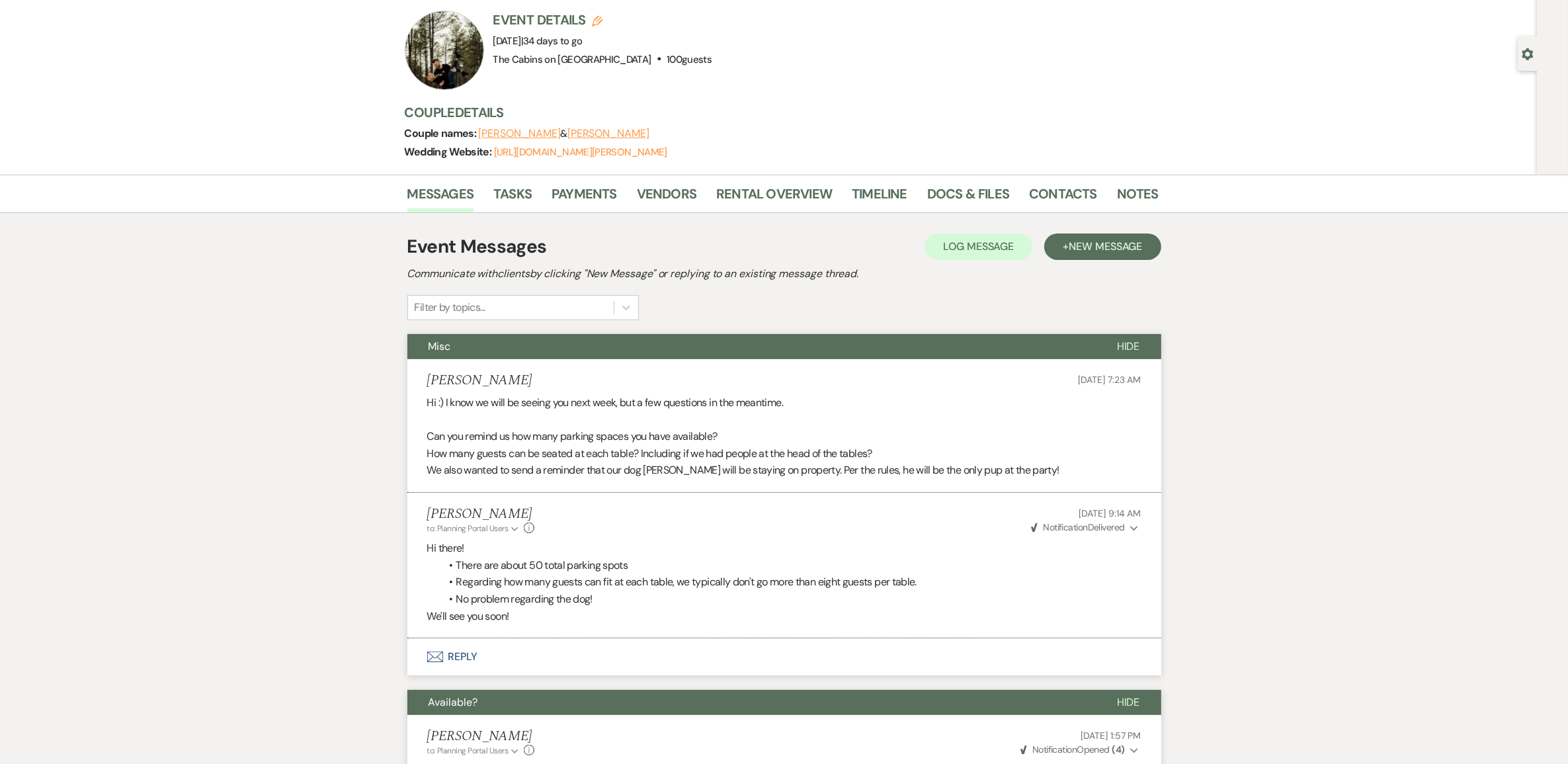
scroll to position [0, 0]
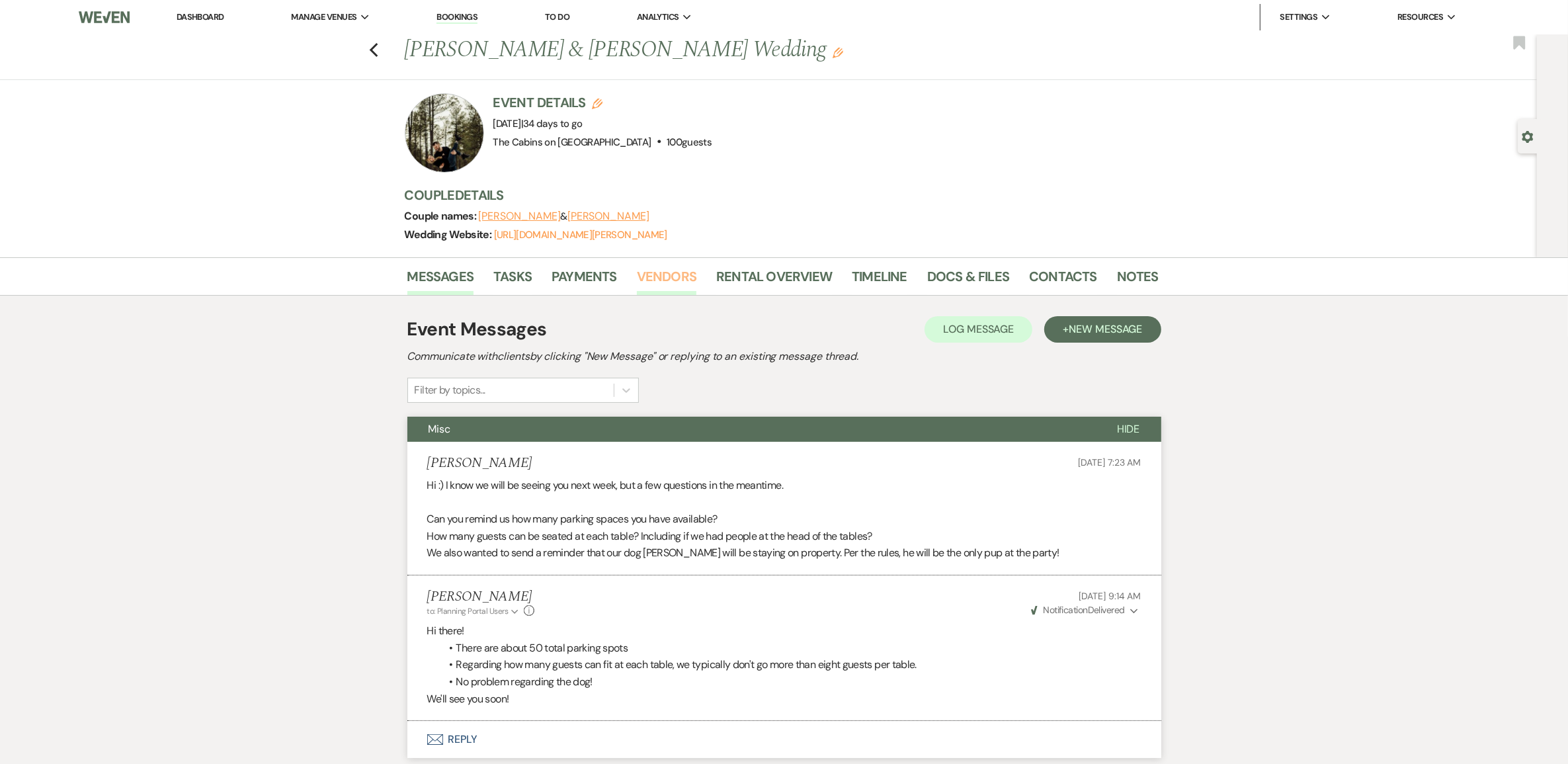
click at [667, 295] on link "Vendors" at bounding box center [667, 281] width 60 height 29
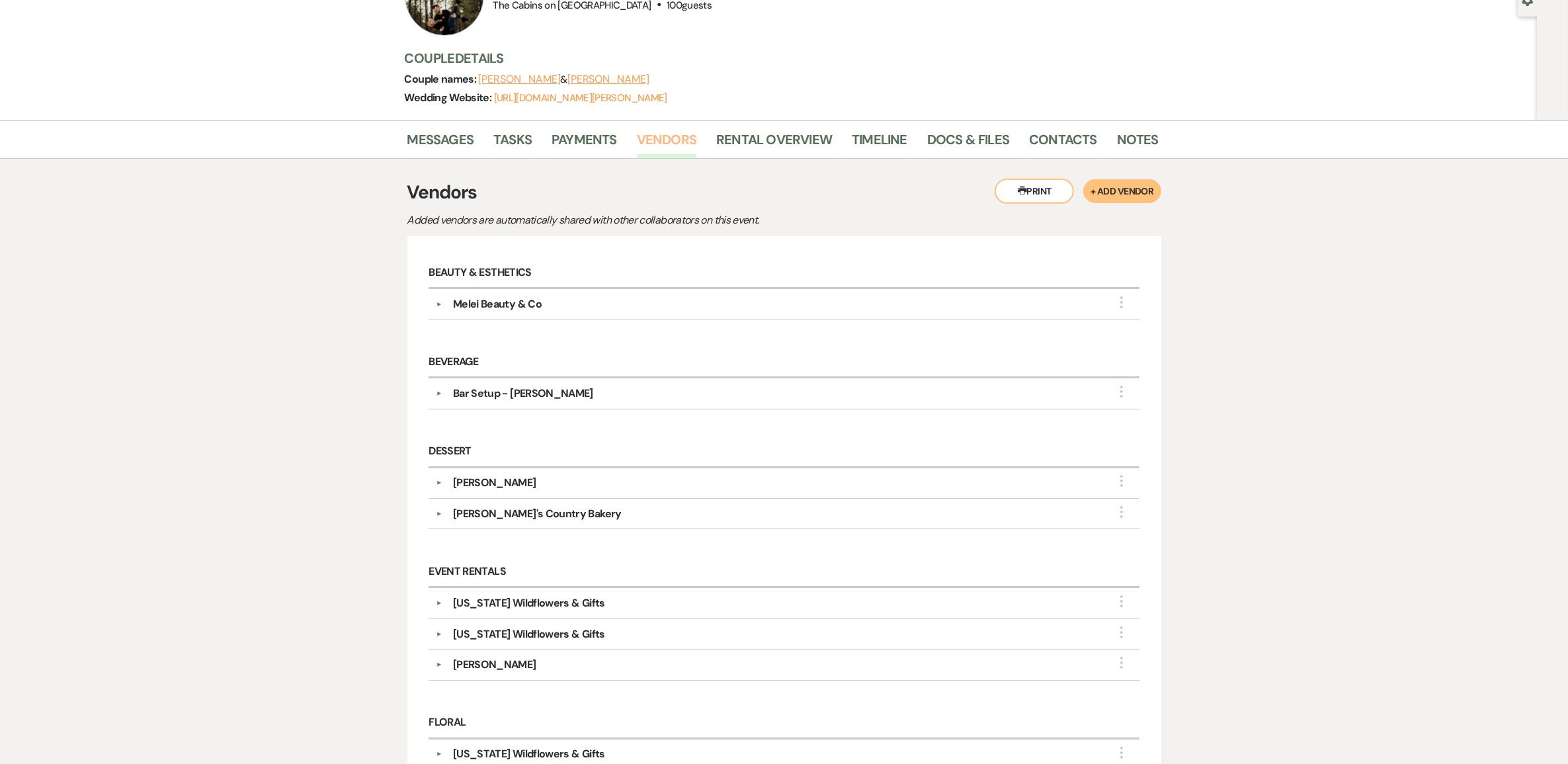
scroll to position [248, 0]
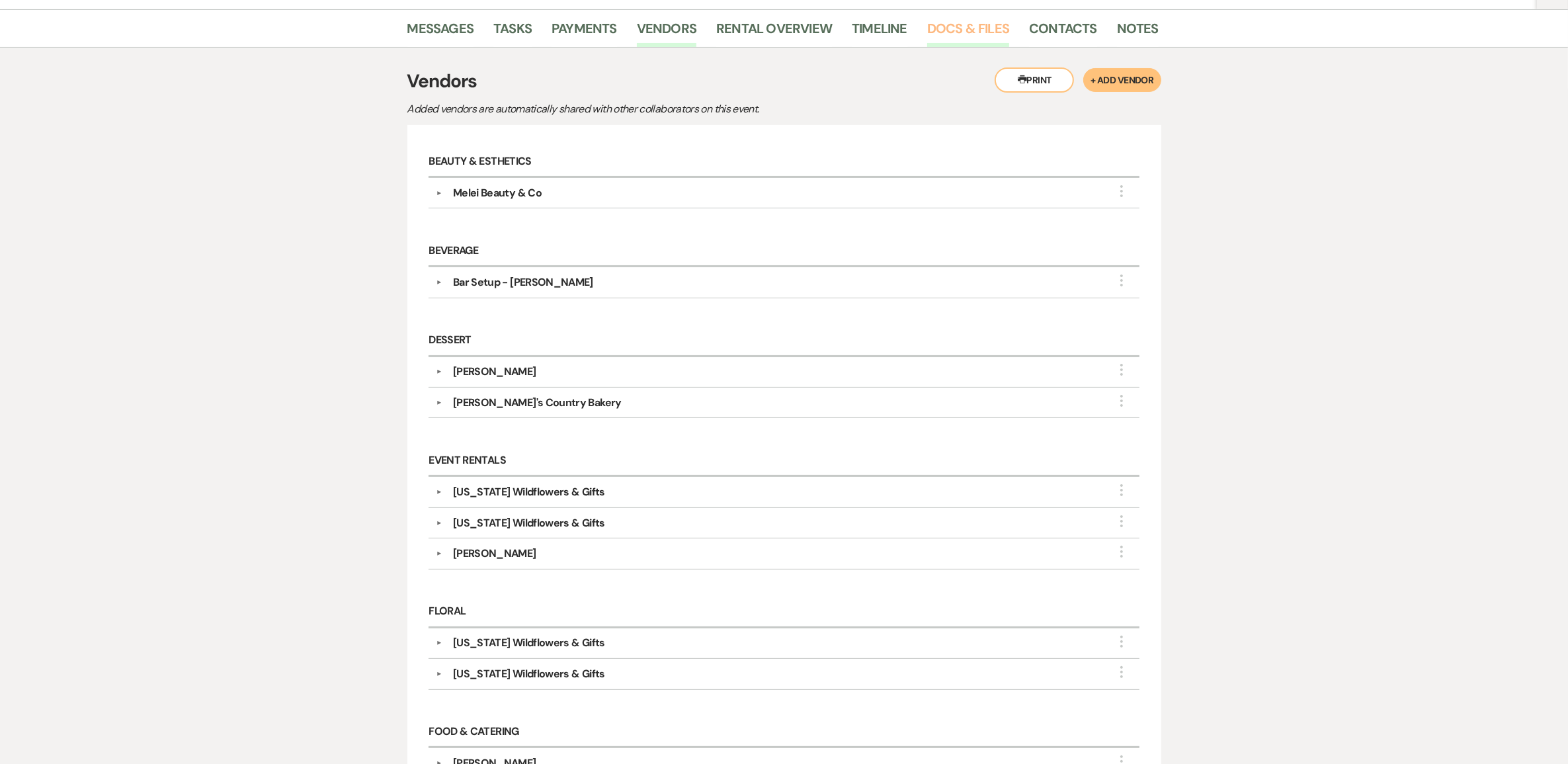
click at [946, 47] on link "Docs & Files" at bounding box center [968, 32] width 82 height 29
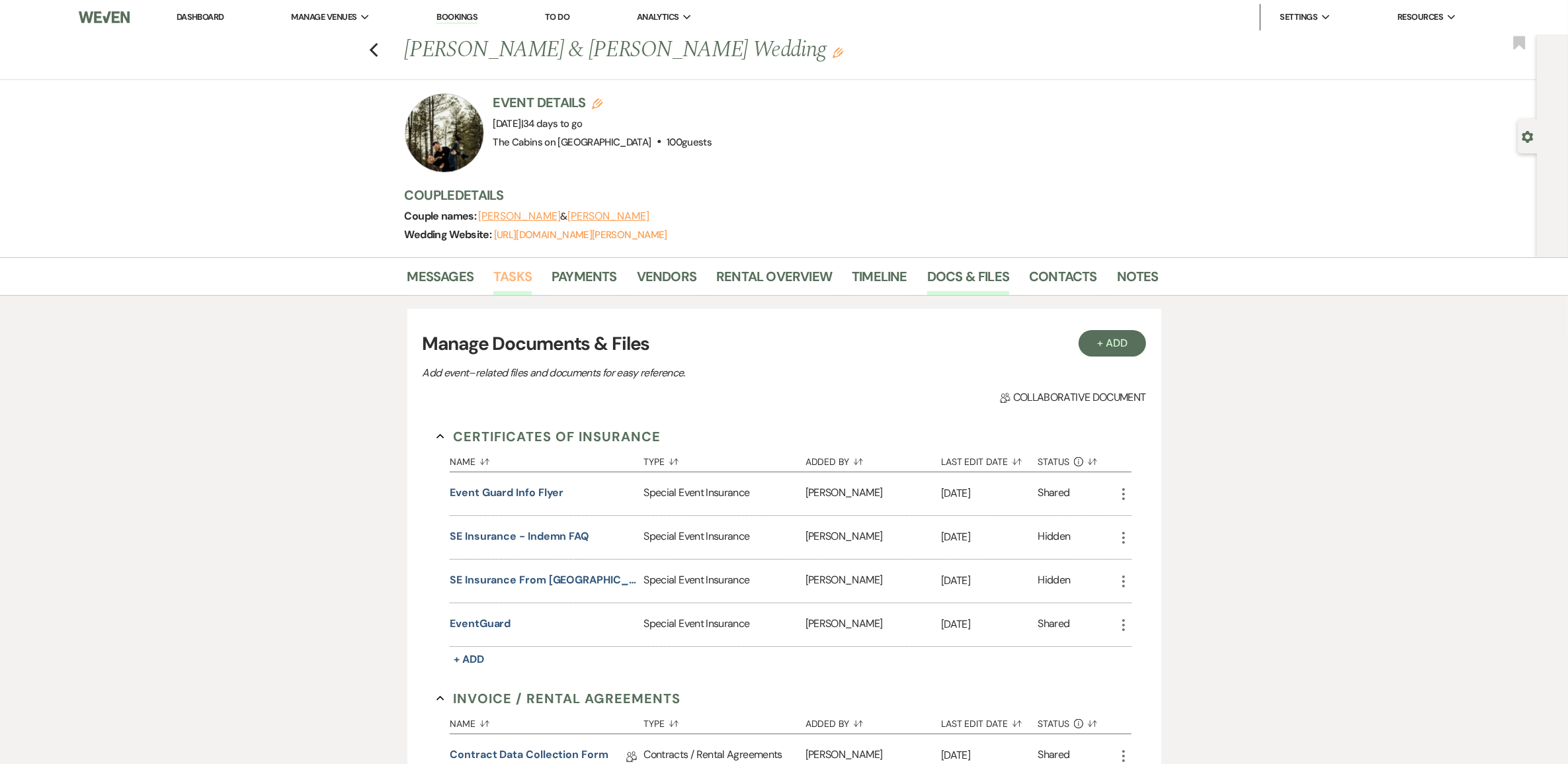
click at [504, 289] on link "Tasks" at bounding box center [512, 281] width 39 height 29
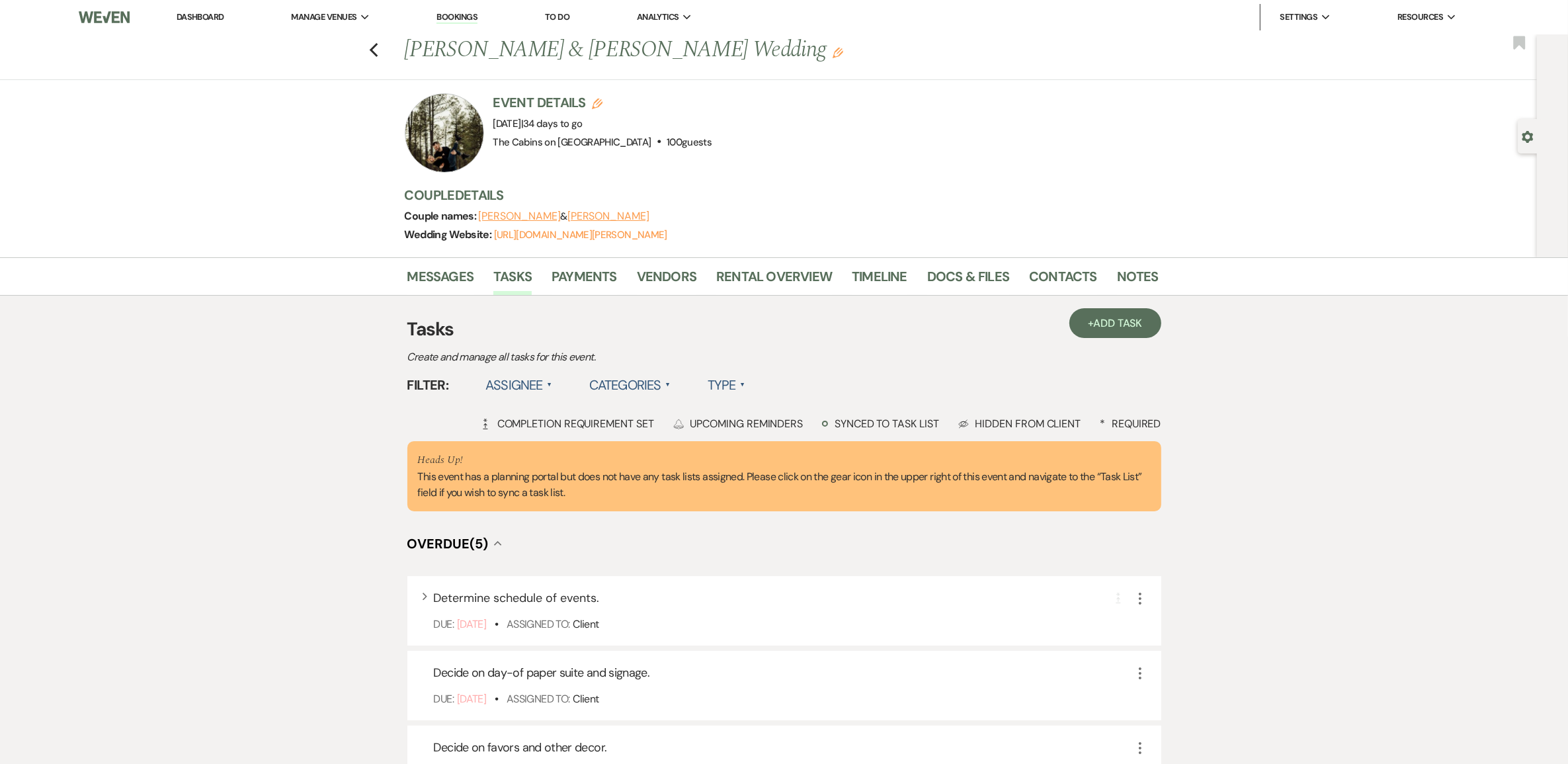
click at [745, 397] on label "Type ▲" at bounding box center [727, 385] width 38 height 24
click at [803, 427] on li "Required tasks" at bounding box center [773, 412] width 132 height 31
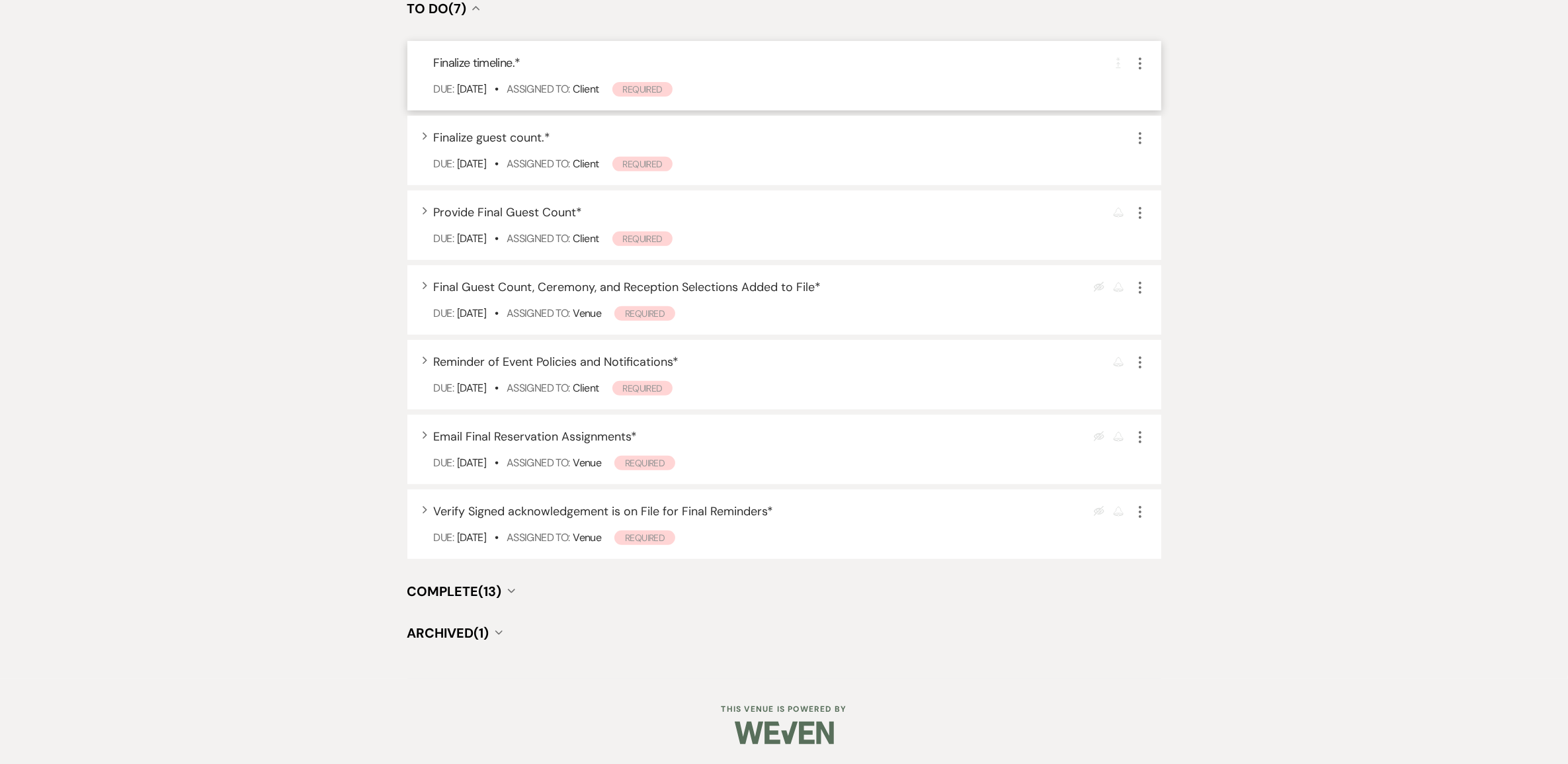
scroll to position [828, 0]
click at [502, 587] on span "Complete (13)" at bounding box center [455, 591] width 95 height 17
click at [498, 582] on span "Complete (13)" at bounding box center [455, 591] width 95 height 17
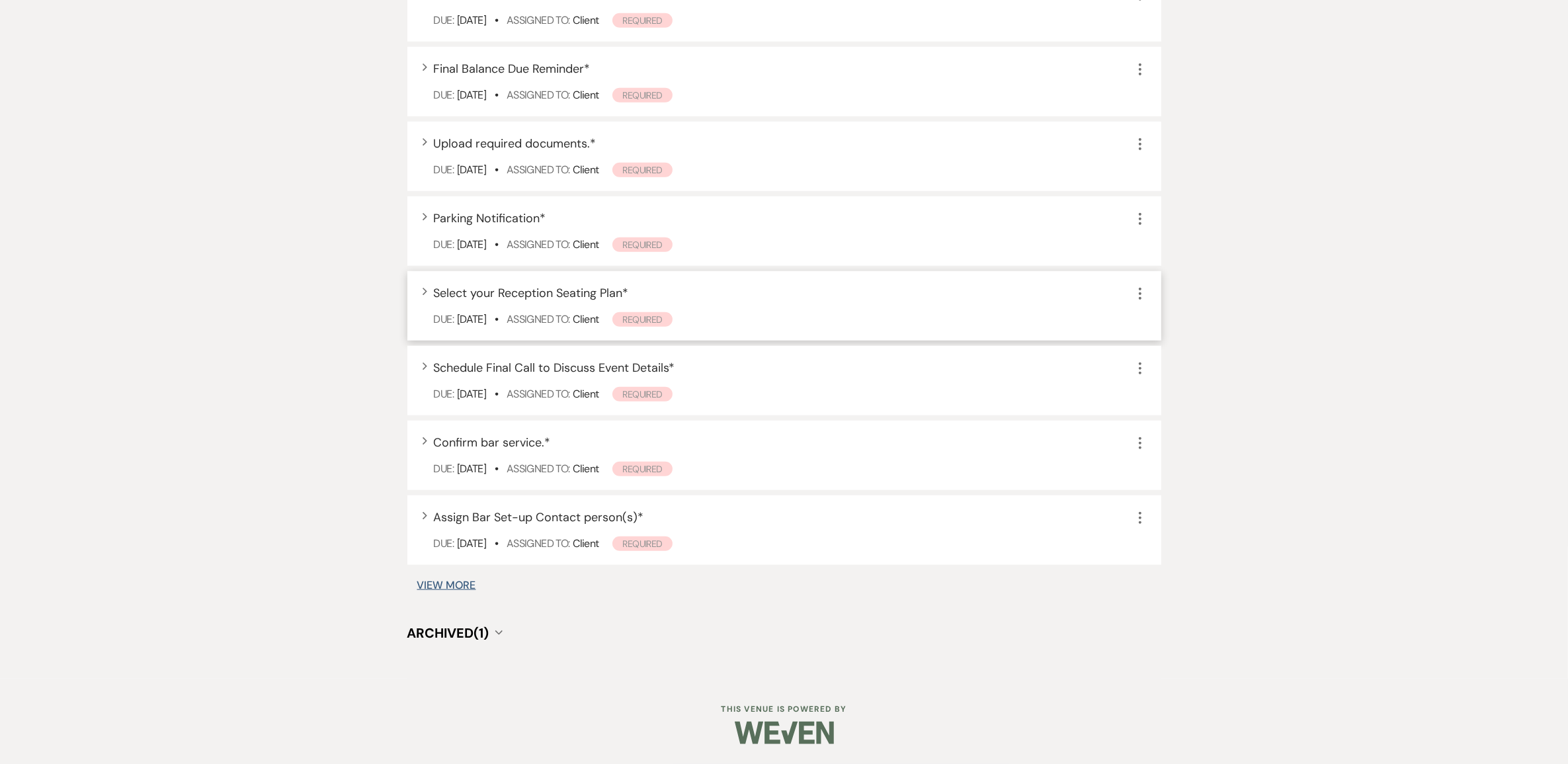
scroll to position [1655, 0]
click at [518, 525] on span "Assign Bar Set-up Contact person(s) *" at bounding box center [539, 518] width 211 height 16
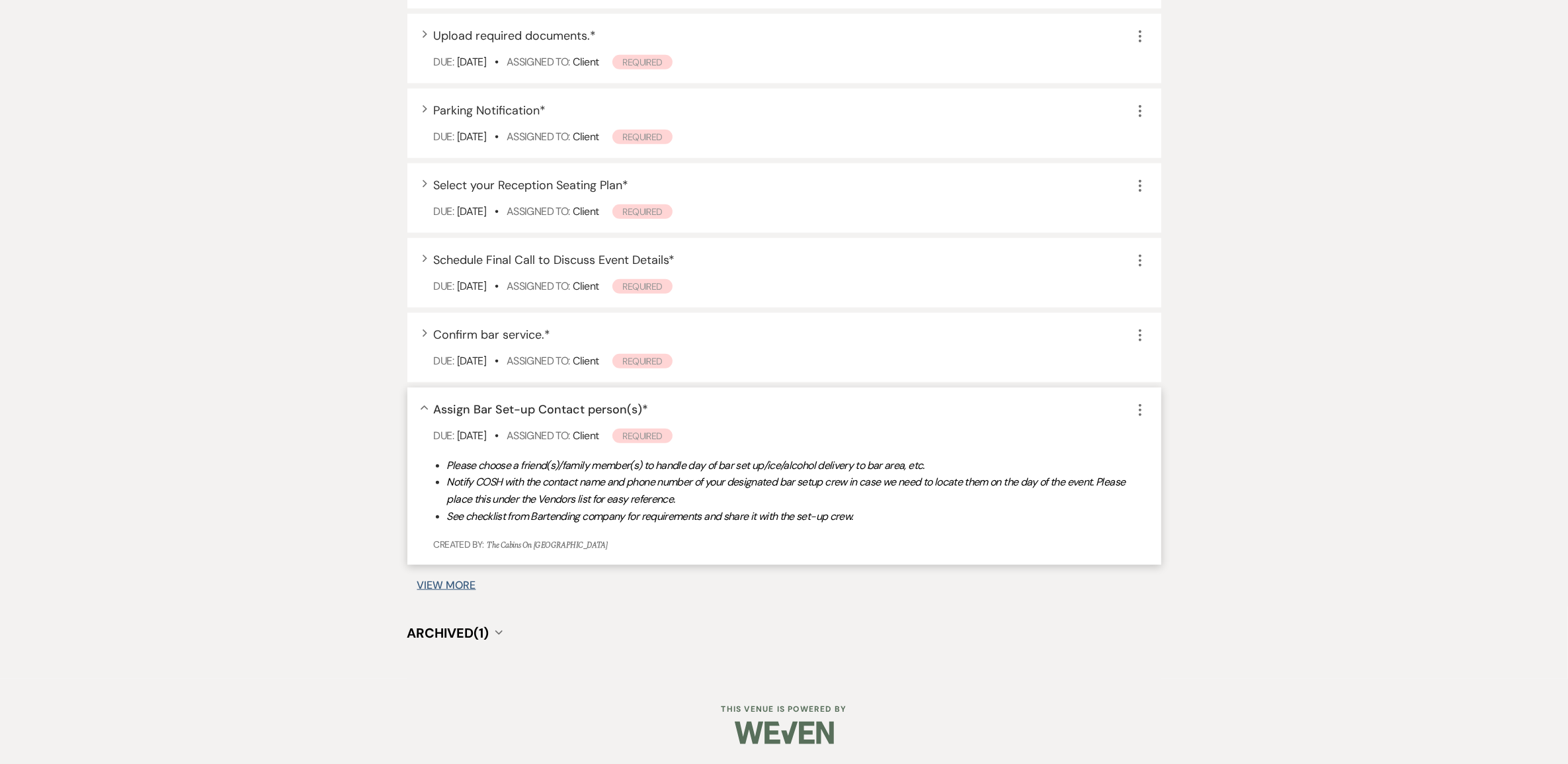
scroll to position [1820, 0]
click at [476, 590] on button "View More" at bounding box center [446, 585] width 59 height 11
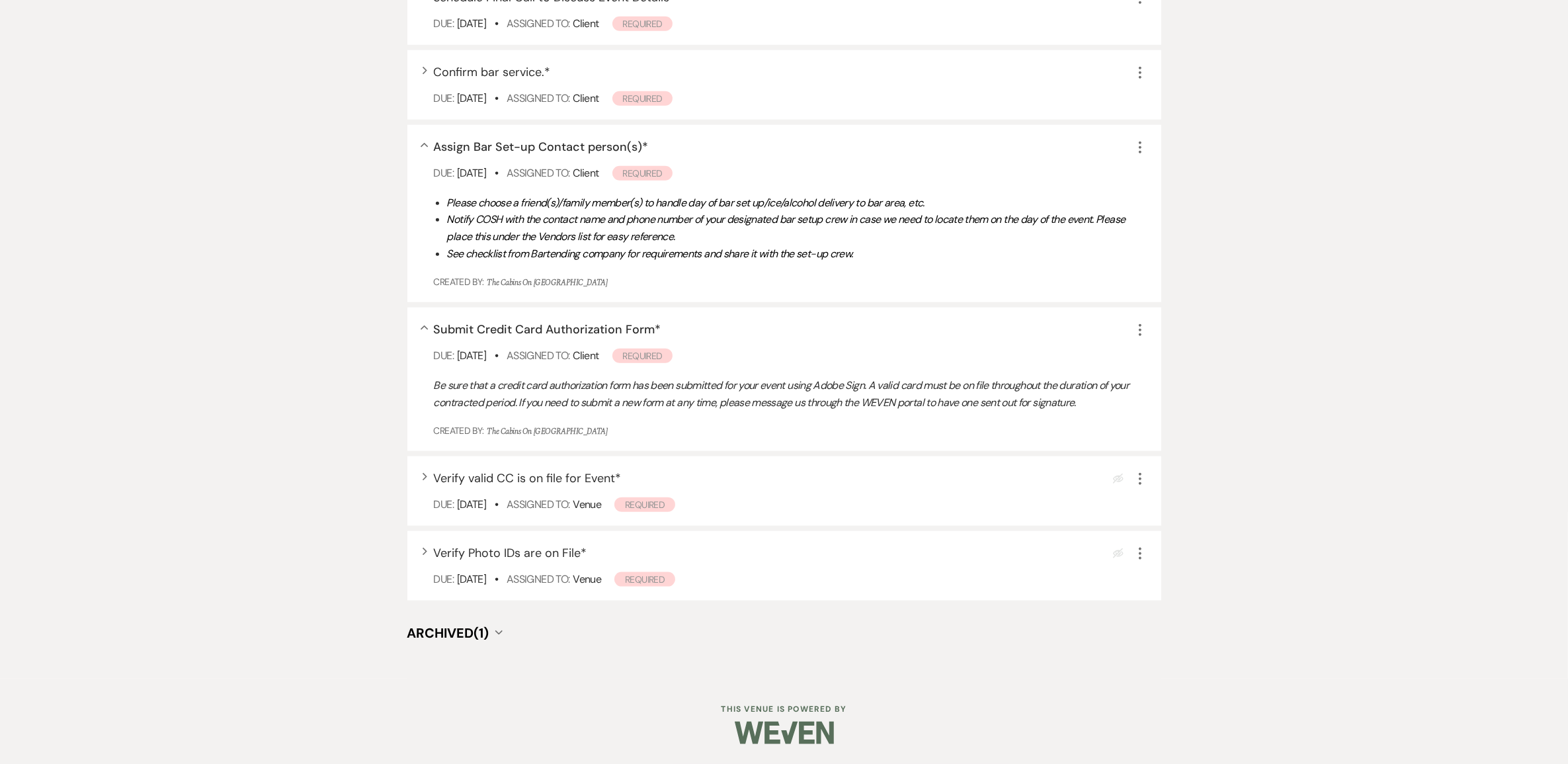
scroll to position [2163, 0]
